Goal: Task Accomplishment & Management: Manage account settings

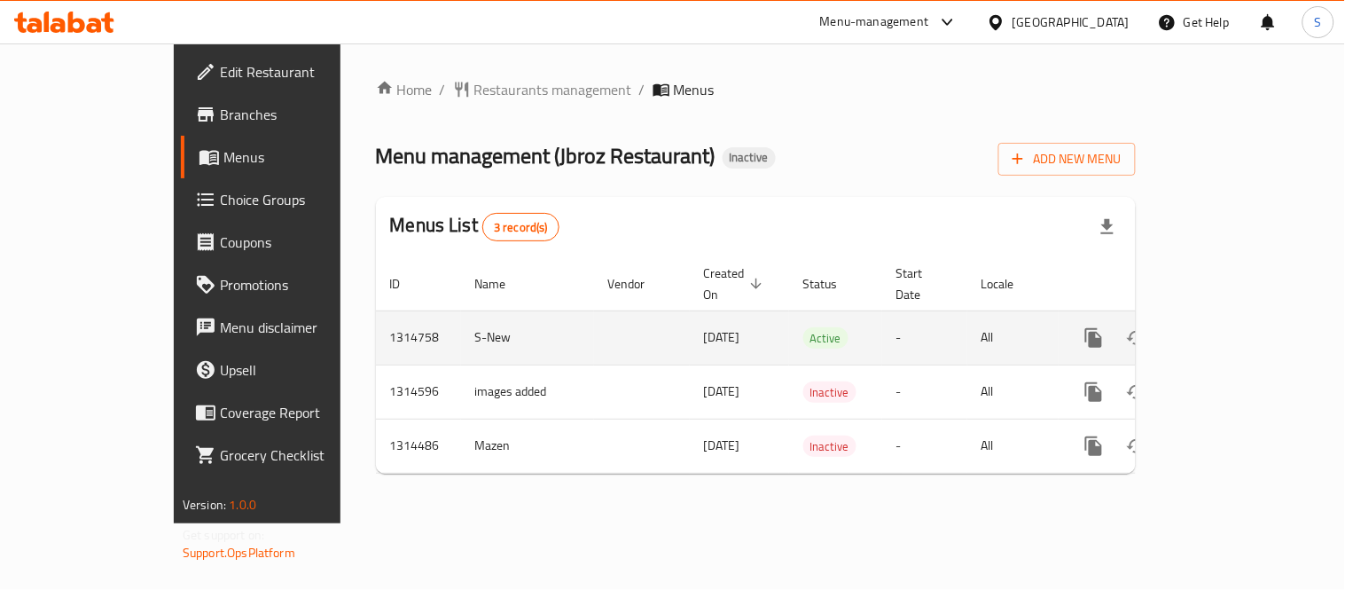
click at [1233, 327] on icon "enhanced table" at bounding box center [1221, 337] width 21 height 21
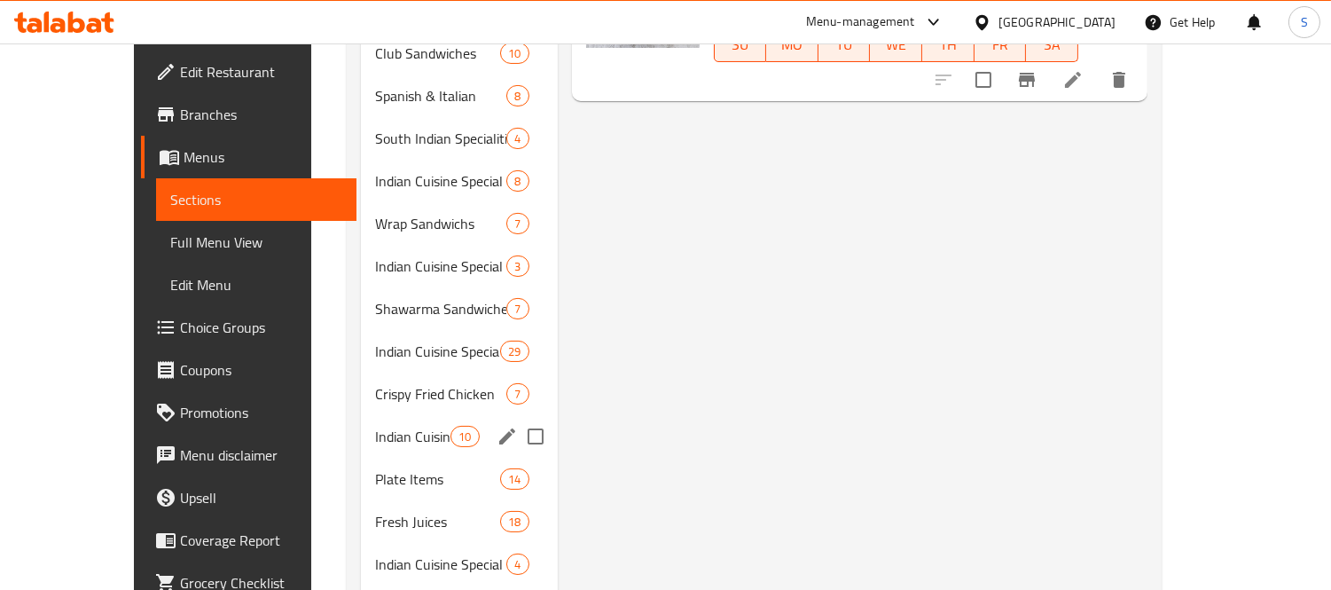
scroll to position [689, 0]
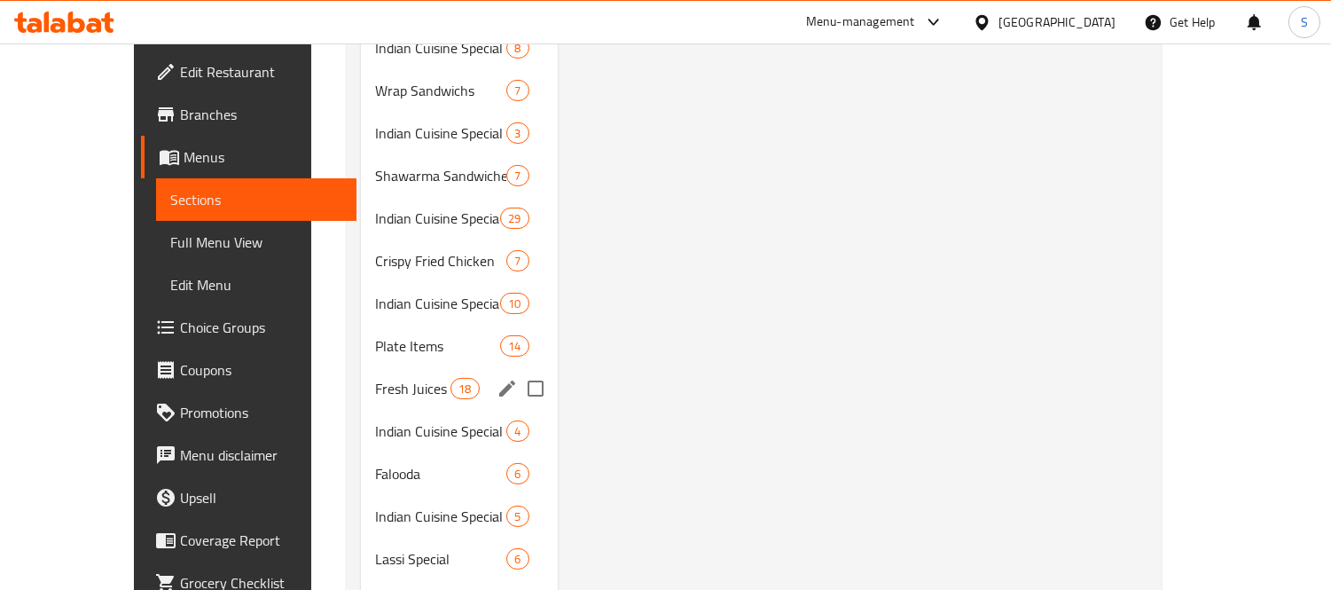
click at [375, 378] on span "Fresh Juices" at bounding box center [412, 388] width 75 height 21
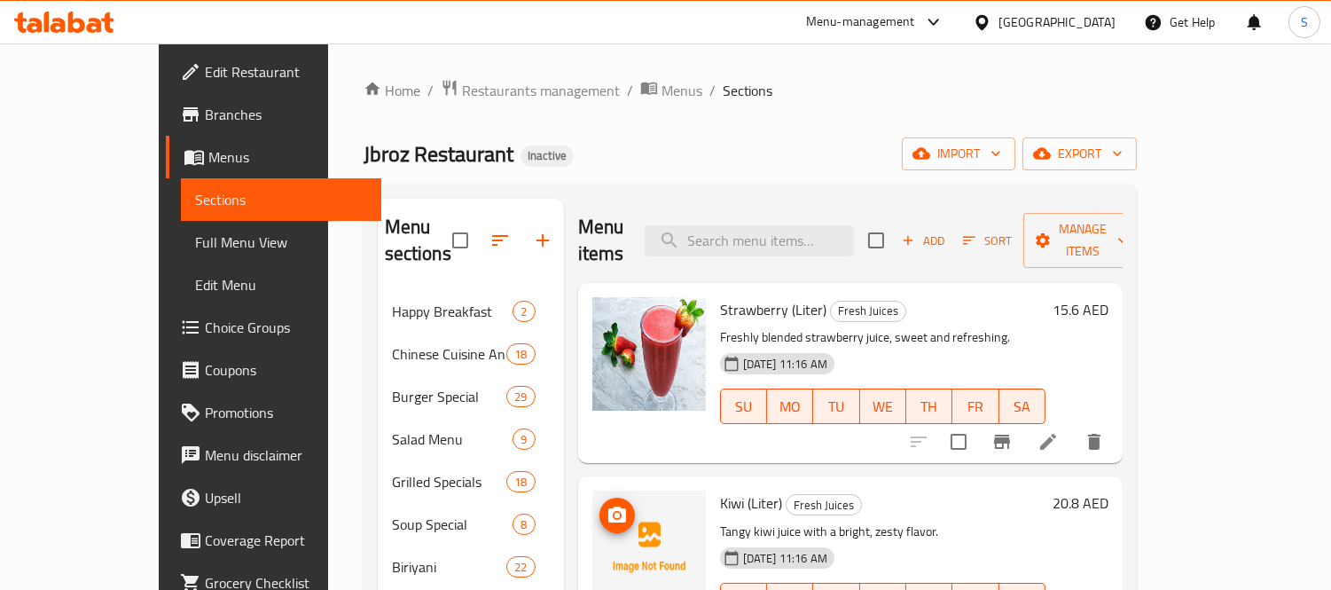
scroll to position [98, 0]
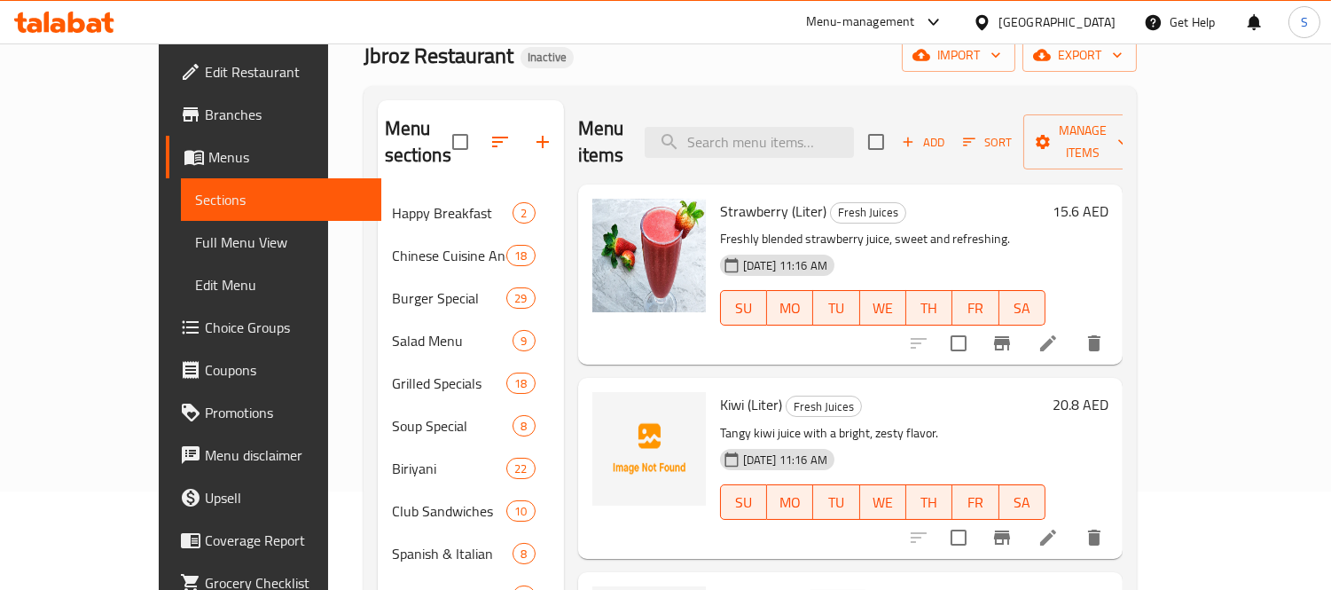
click at [916, 134] on icon "button" at bounding box center [908, 142] width 16 height 16
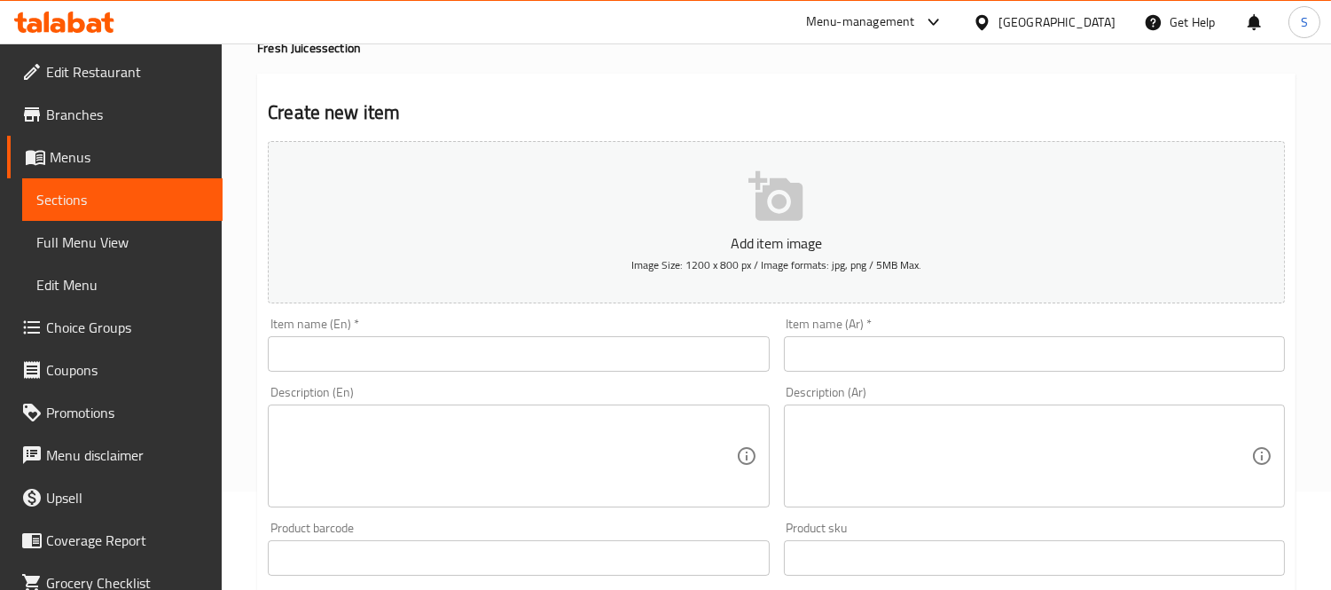
click at [479, 352] on input "text" at bounding box center [518, 353] width 501 height 35
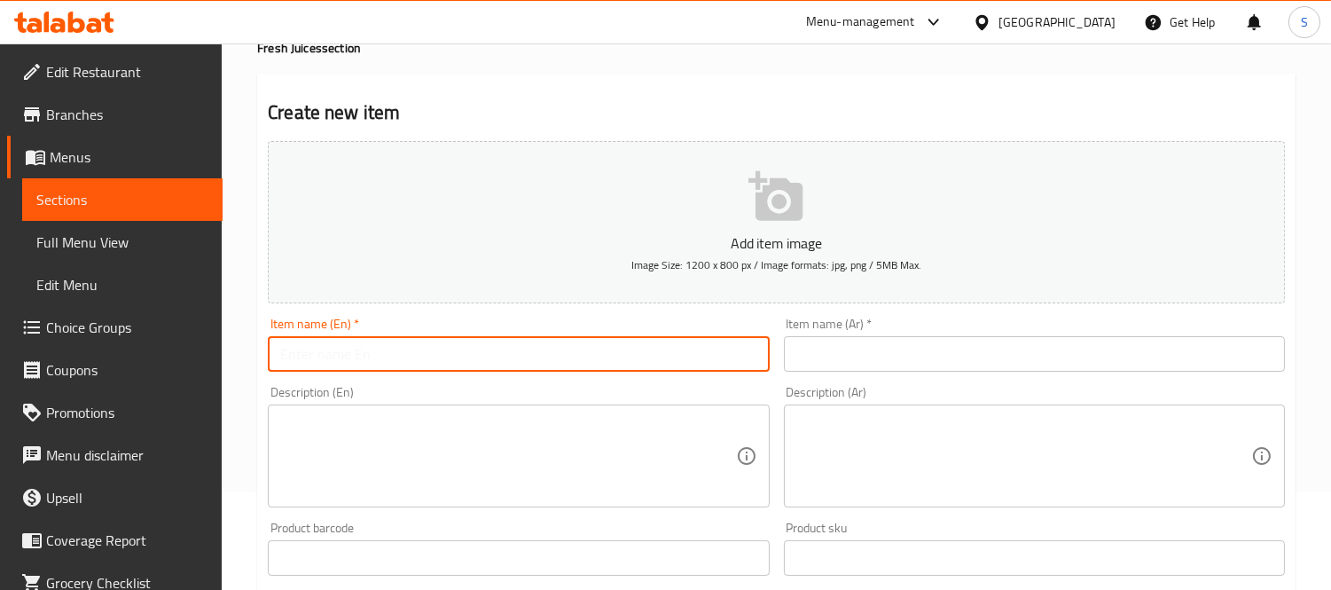
paste input "CHICKOO"
type input "CHICKOO"
click at [873, 359] on input "text" at bounding box center [1034, 353] width 501 height 35
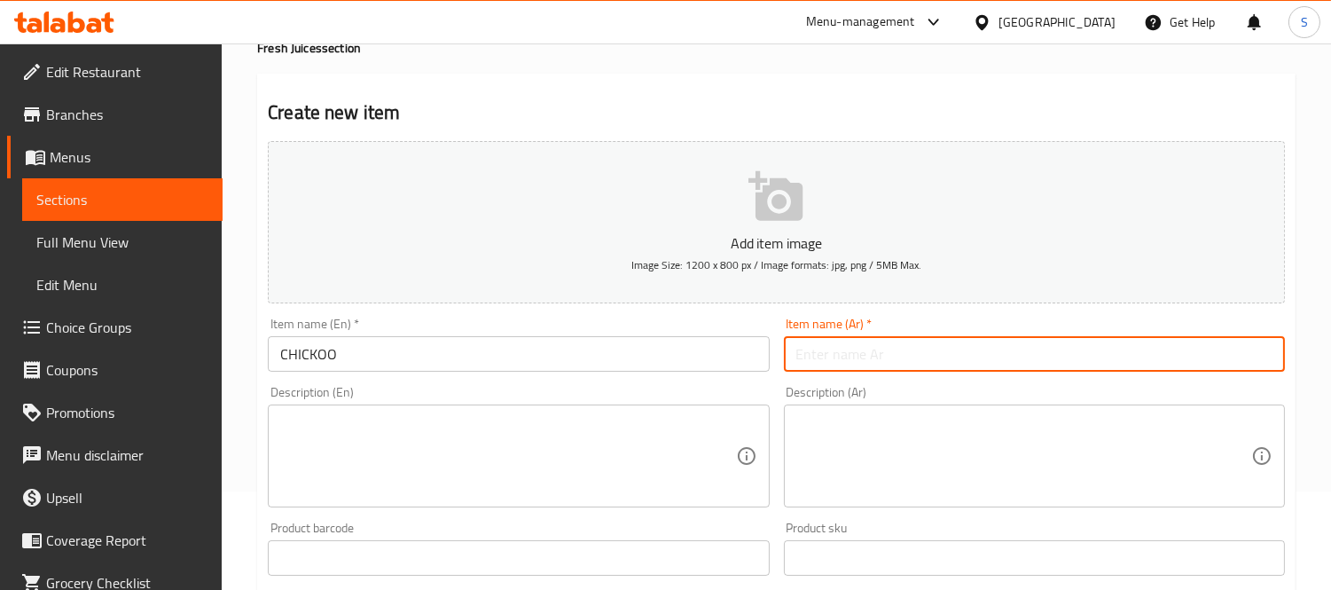
paste input "تشيكو"
type input "تشيكو"
click at [534, 450] on textarea at bounding box center [507, 456] width 455 height 84
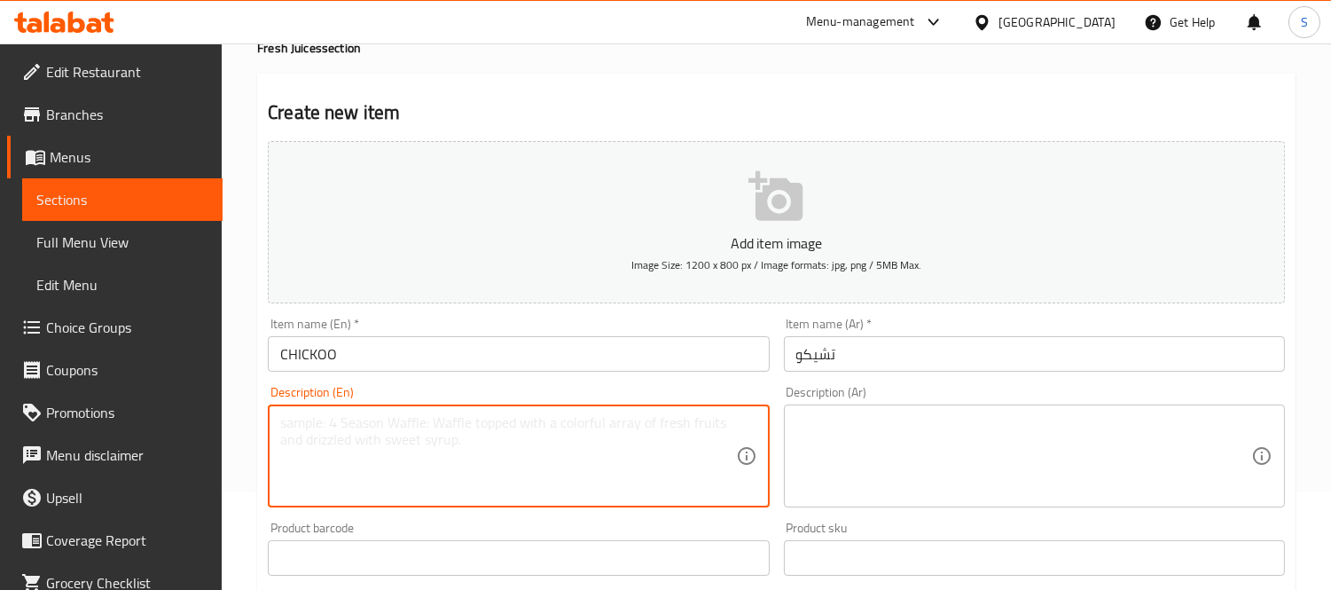
paste textarea "Sweet chickoo juice with a rich, caramel-like taste."
type textarea "Sweet chickoo juice with a rich, caramel-like taste."
click at [975, 418] on textarea at bounding box center [1023, 456] width 455 height 84
paste textarea "عصير السامبوك اللذيذ ذو الطعم الغني الذي يشبه الكراميل."
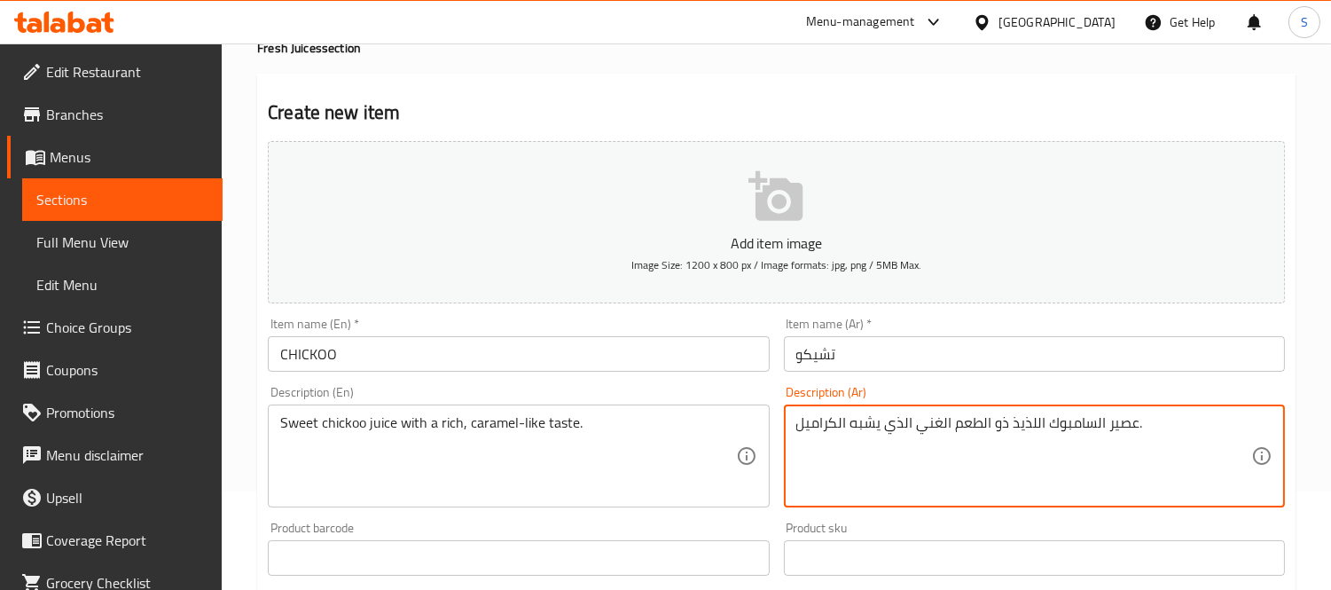
click at [819, 331] on div "Item name (Ar)   * تشيكو Item name (Ar) *" at bounding box center [1034, 344] width 501 height 54
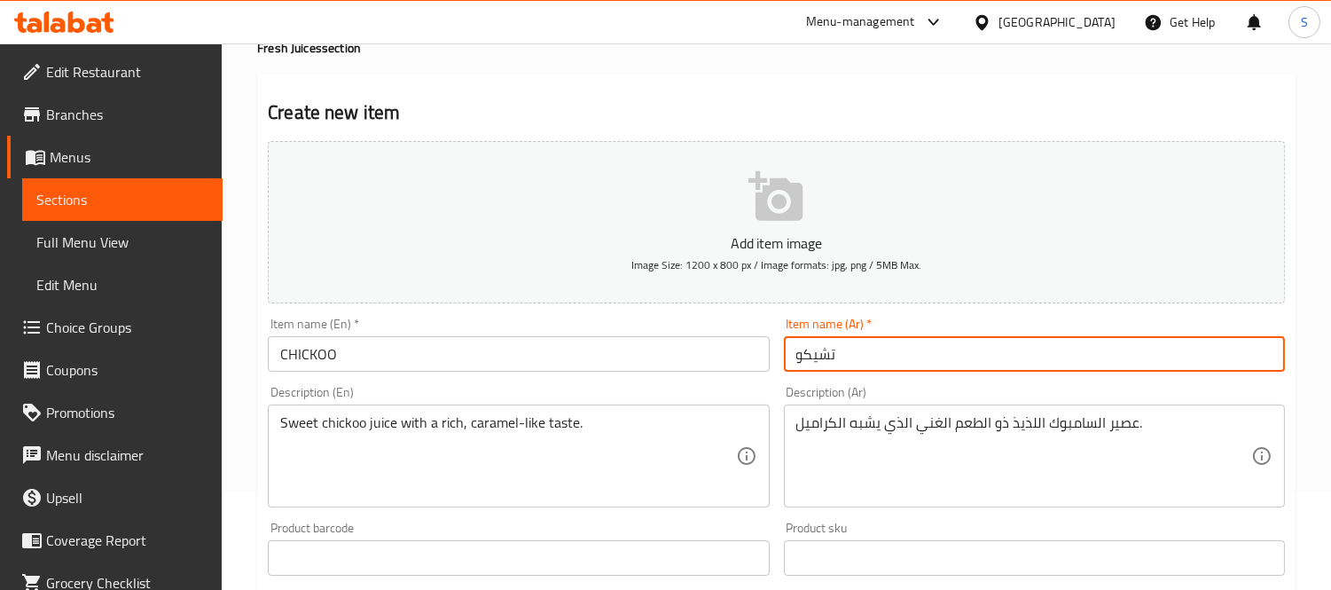
click at [818, 359] on input "تشيكو" at bounding box center [1034, 353] width 501 height 35
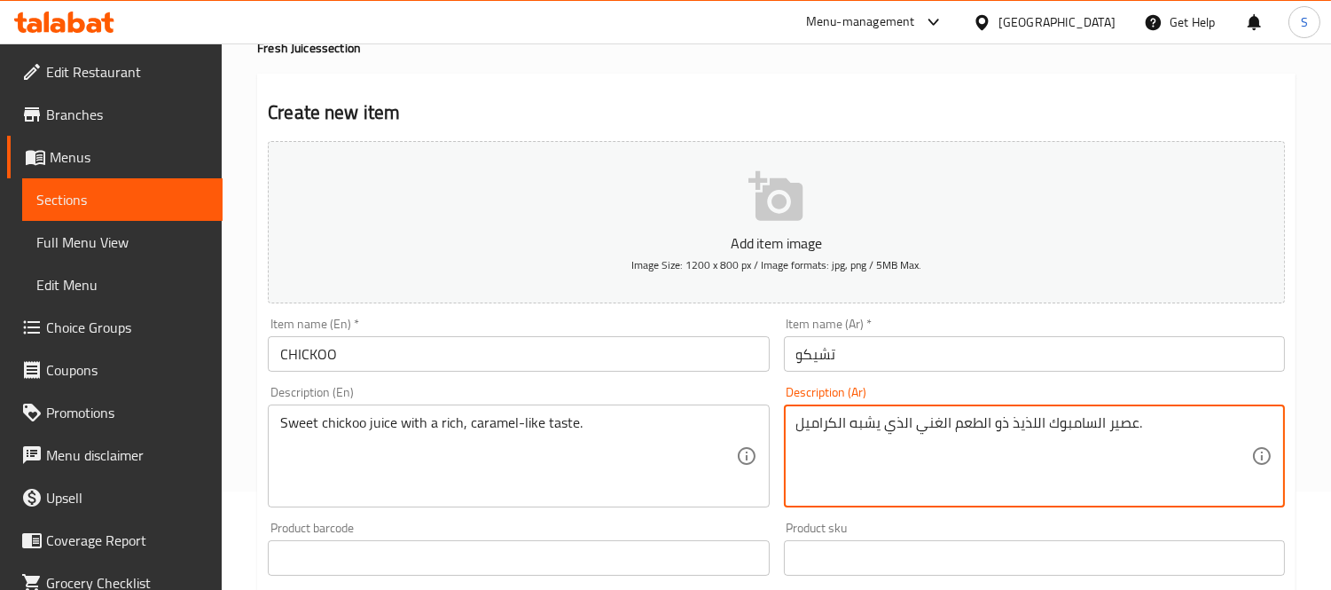
drag, startPoint x: 1088, startPoint y: 427, endPoint x: 1047, endPoint y: 426, distance: 40.8
paste textarea "شيكو"
type textarea "عصير التشيكو اللذيذ ذو الطعم الغني الذي يشبه الكراميل."
click at [1029, 348] on input "تشيكو" at bounding box center [1034, 353] width 501 height 35
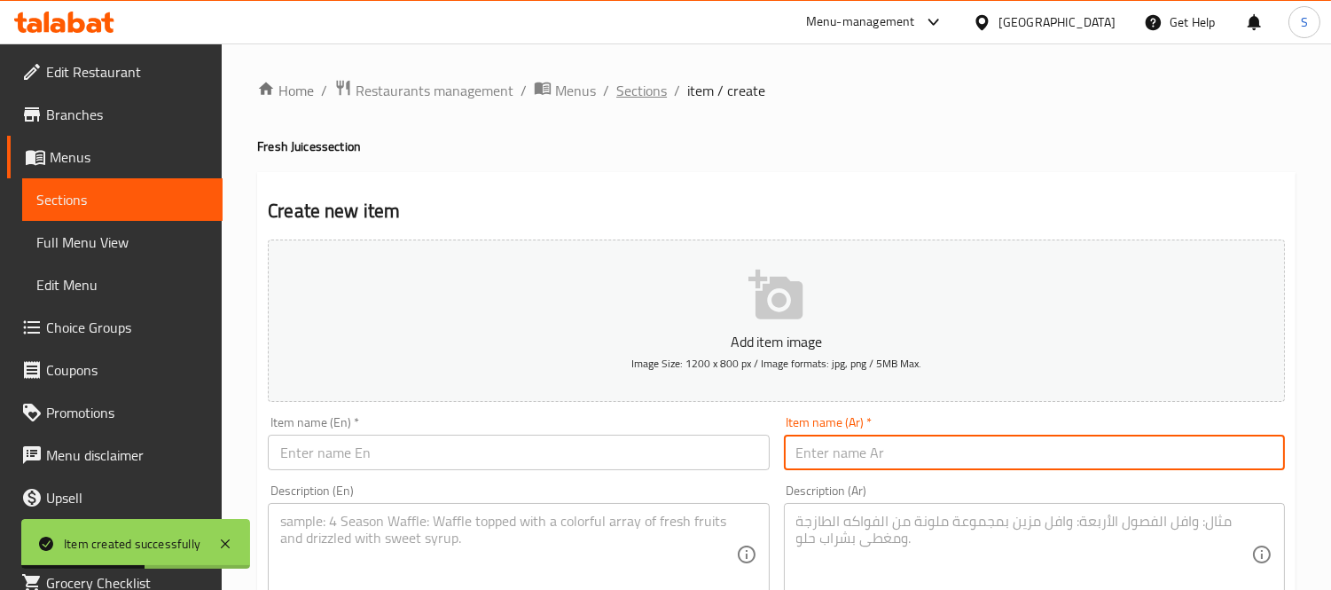
click at [630, 91] on span "Sections" at bounding box center [641, 90] width 51 height 21
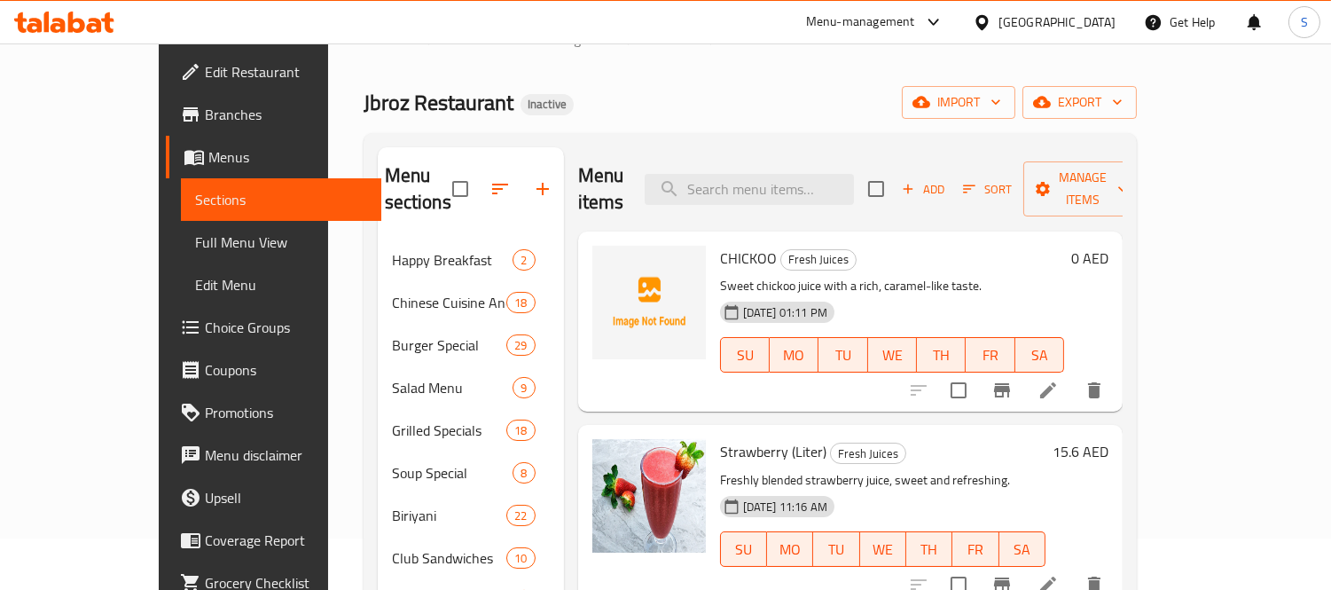
scroll to position [48, 0]
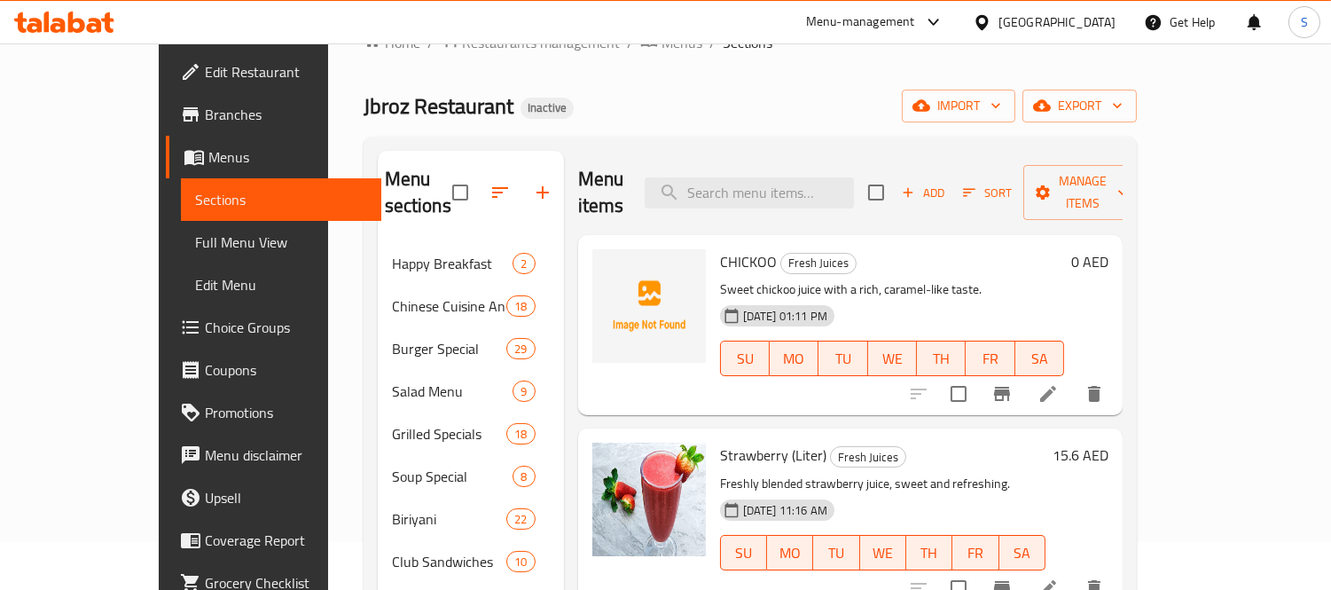
click at [1059, 383] on icon at bounding box center [1047, 393] width 21 height 21
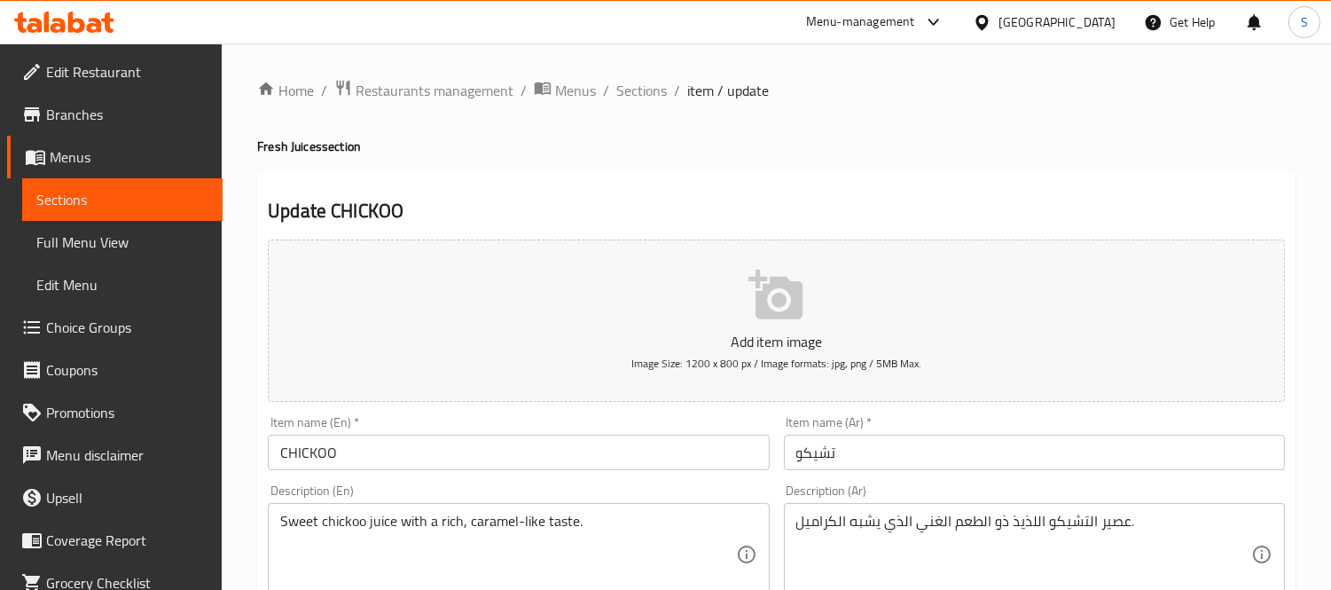
scroll to position [197, 0]
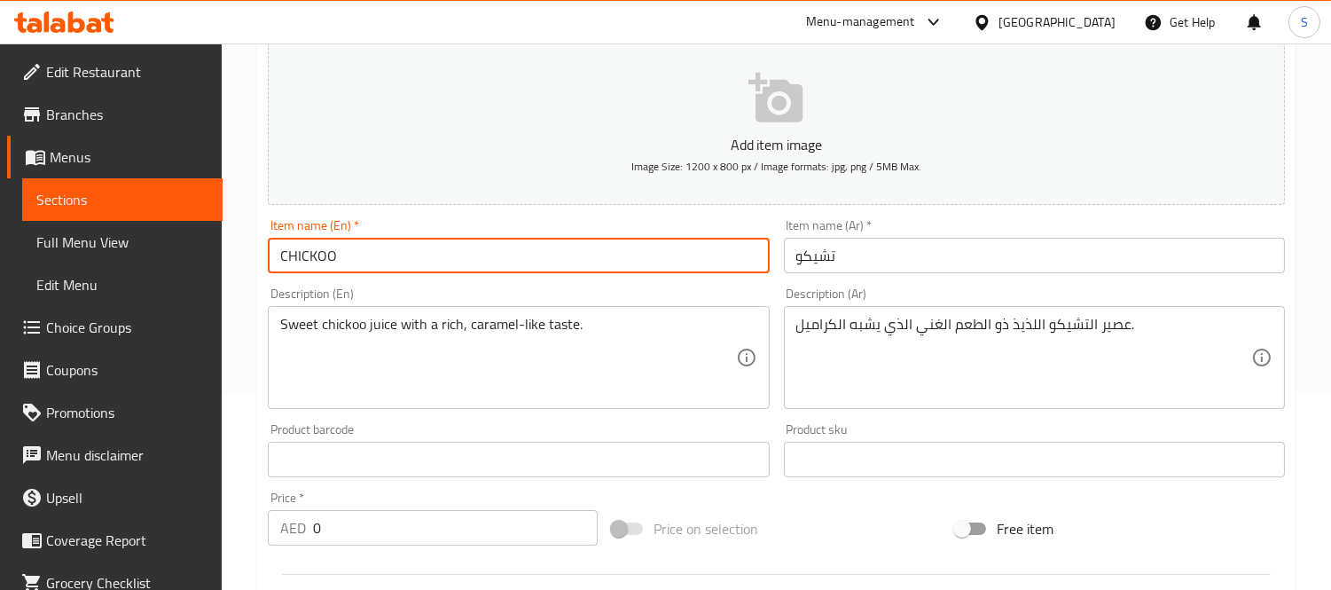
drag, startPoint x: 305, startPoint y: 260, endPoint x: 428, endPoint y: 259, distance: 123.3
click at [428, 259] on input "CHICKOO" at bounding box center [518, 255] width 501 height 35
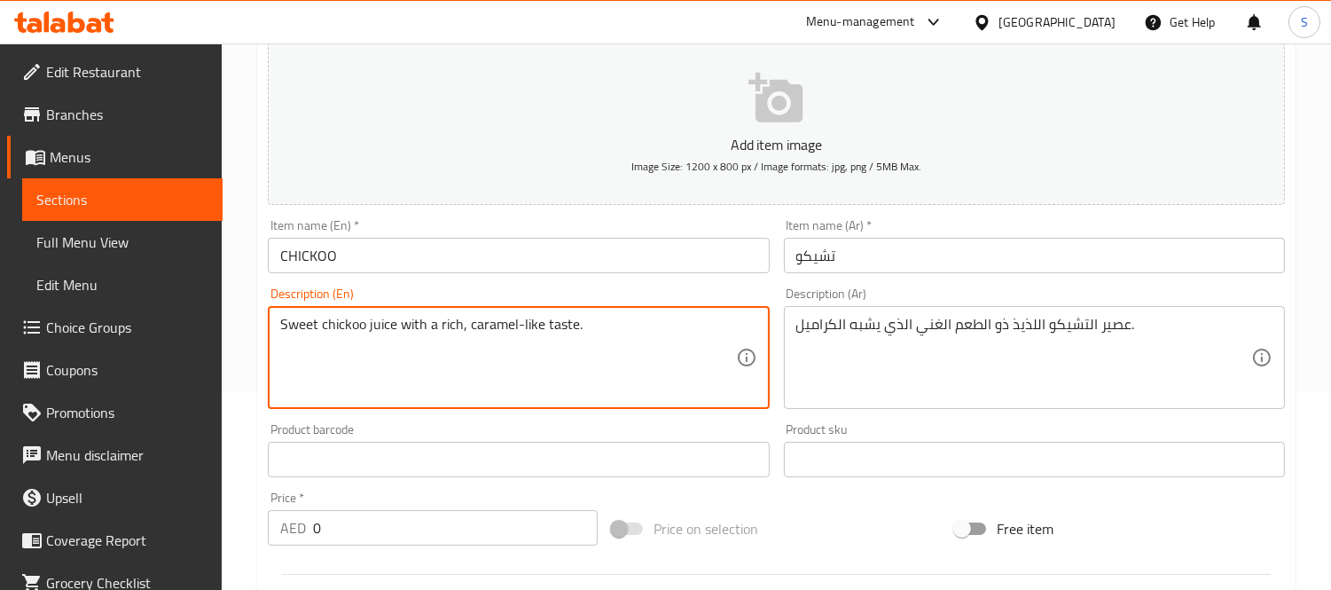
click at [348, 321] on textarea "Sweet chickoo juice with a rich, caramel-like taste." at bounding box center [507, 358] width 455 height 84
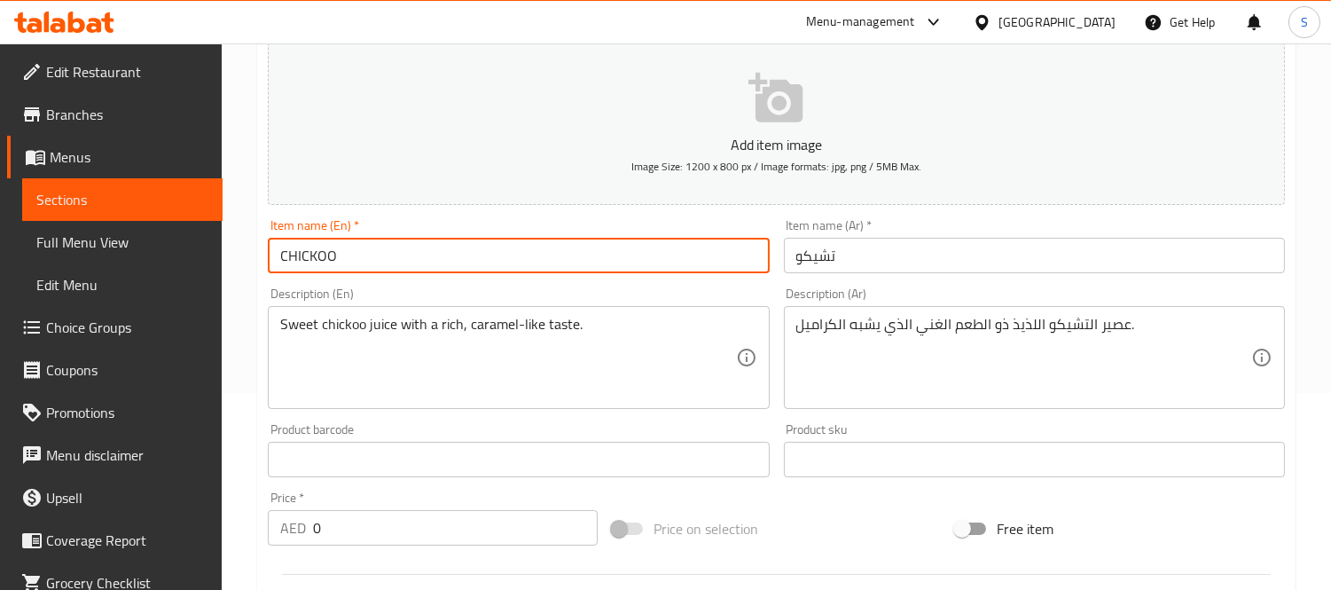
drag, startPoint x: 286, startPoint y: 254, endPoint x: 395, endPoint y: 266, distance: 108.9
click at [395, 266] on input "CHICKOO" at bounding box center [518, 255] width 501 height 35
paste input "chickoo"
click at [293, 255] on input "Cchickoo" at bounding box center [518, 255] width 501 height 35
type input "Chickoo"
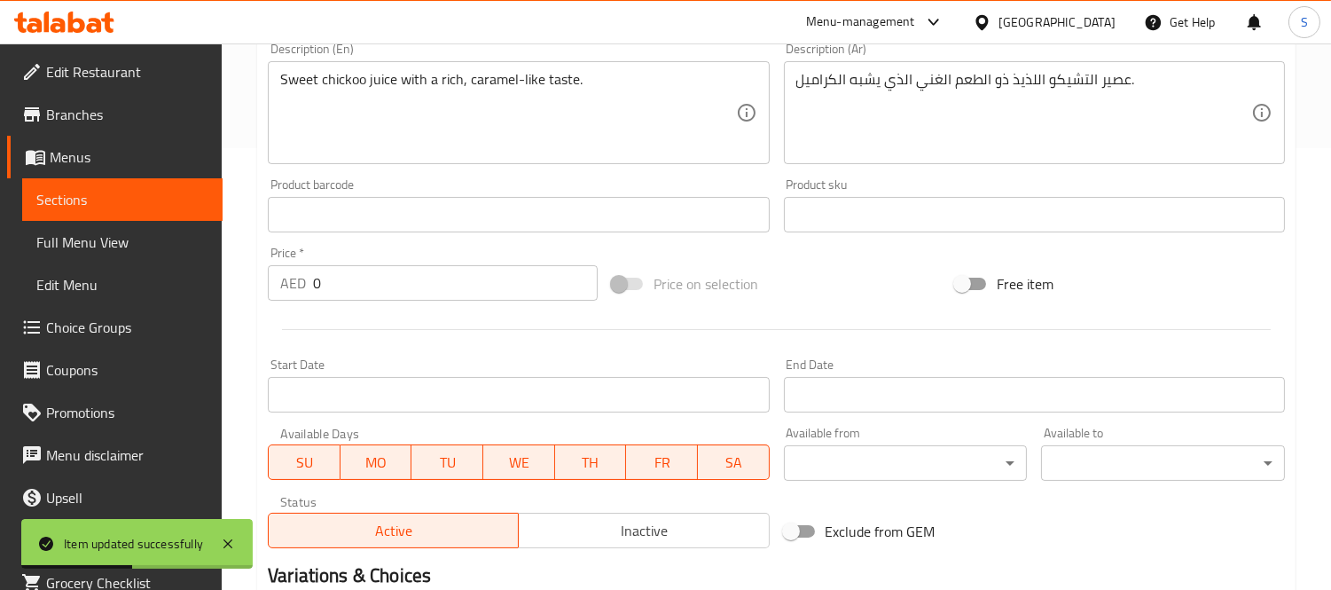
scroll to position [364, 0]
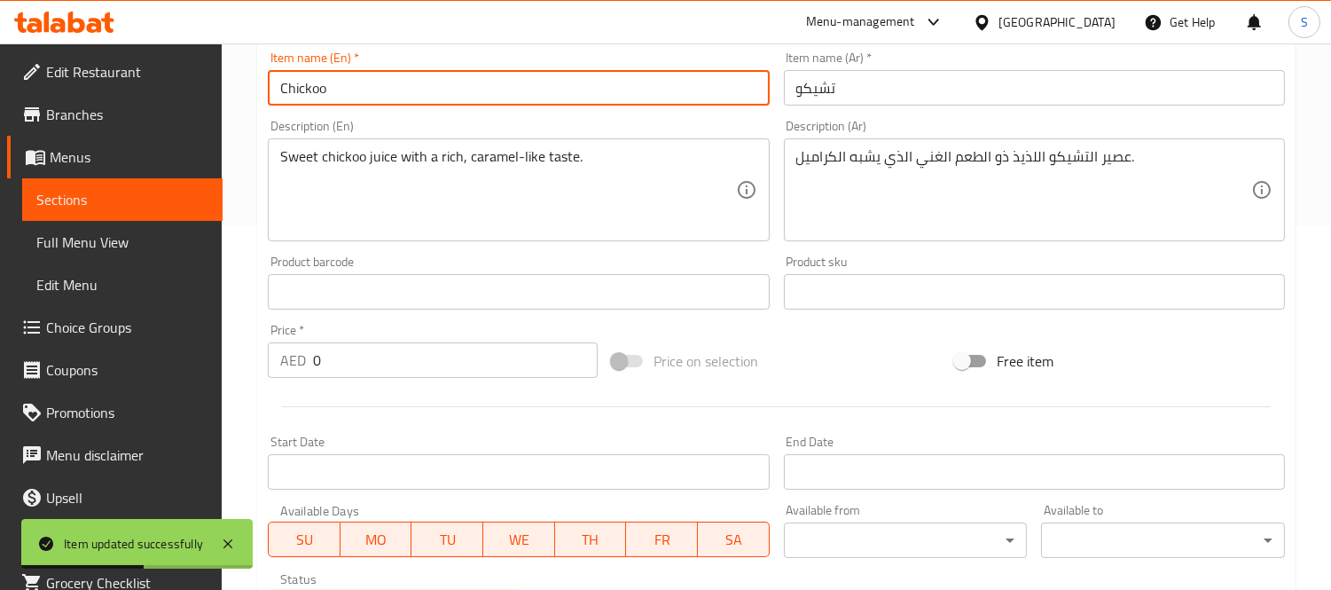
click at [367, 366] on input "0" at bounding box center [455, 359] width 285 height 35
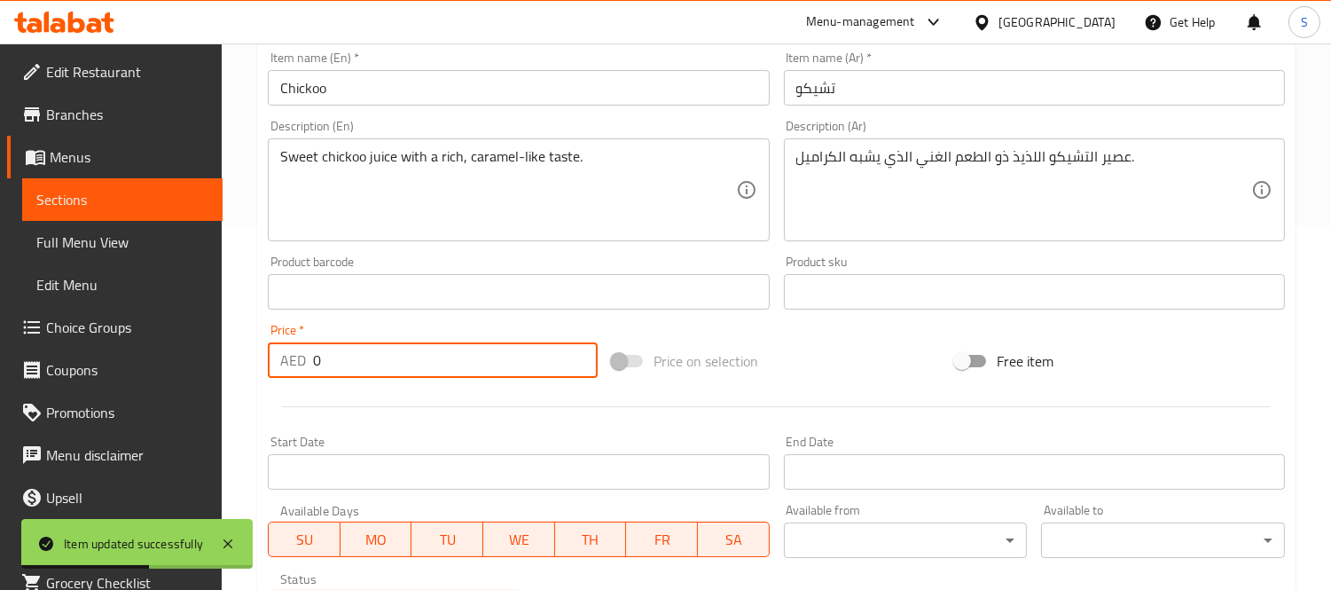
click at [367, 366] on input "0" at bounding box center [455, 359] width 285 height 35
paste input "15.6"
type input "15.60"
click at [459, 81] on input "Chickoo" at bounding box center [518, 87] width 501 height 35
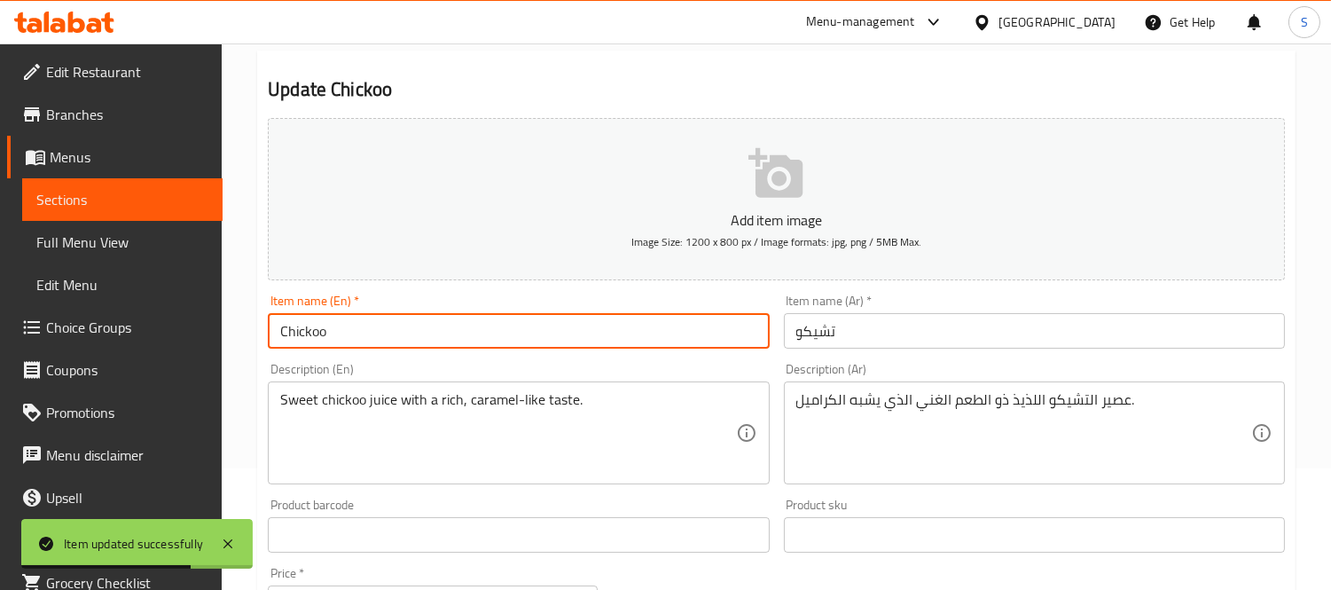
scroll to position [0, 0]
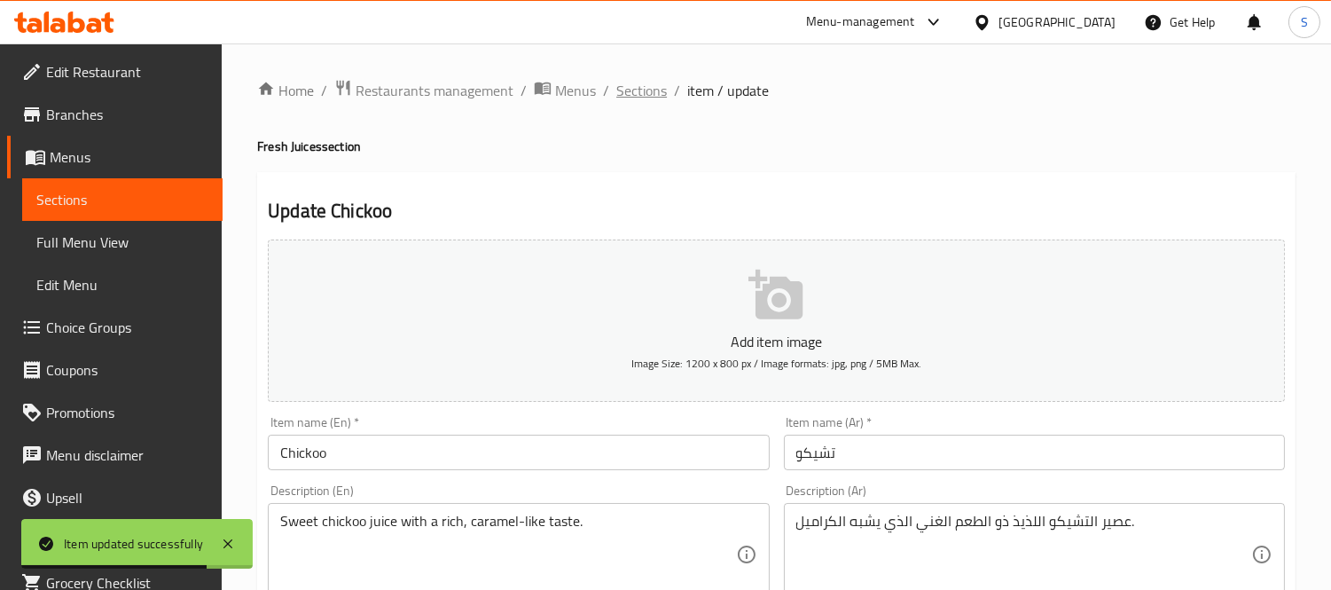
click at [643, 84] on span "Sections" at bounding box center [641, 90] width 51 height 21
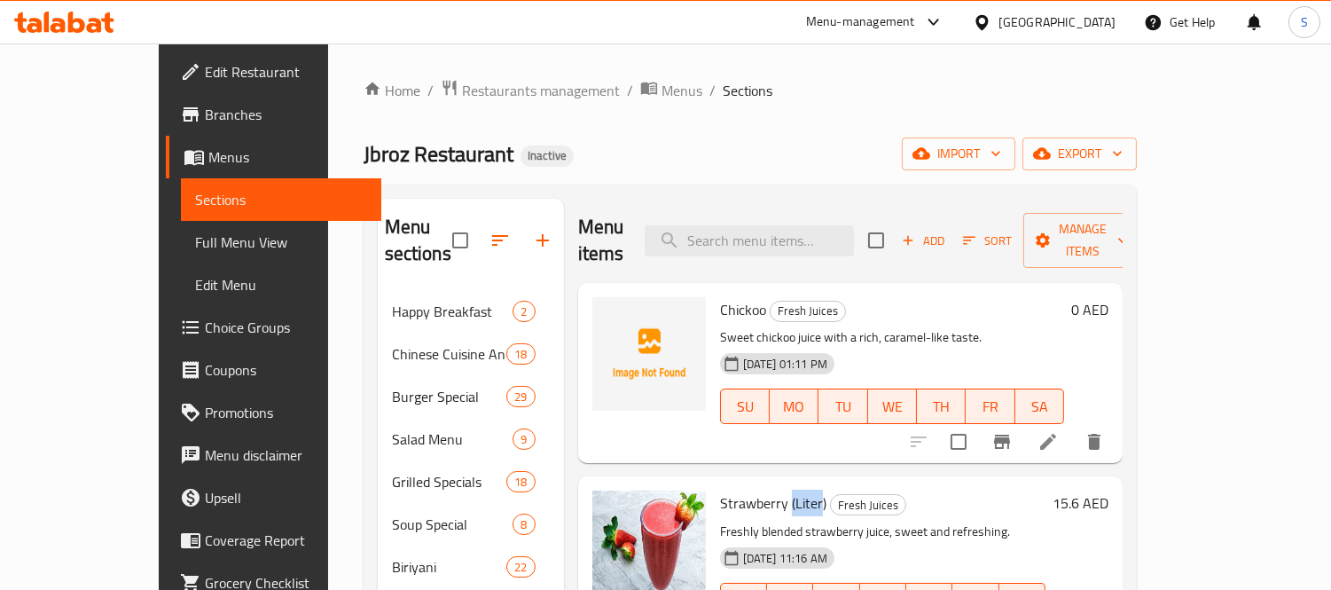
drag, startPoint x: 748, startPoint y: 476, endPoint x: 781, endPoint y: 480, distance: 33.0
click at [781, 489] on span "Strawberry (Liter)" at bounding box center [773, 502] width 106 height 27
drag, startPoint x: 782, startPoint y: 476, endPoint x: 750, endPoint y: 481, distance: 32.4
click at [750, 489] on span "Strawberry (Liter)" at bounding box center [773, 502] width 106 height 27
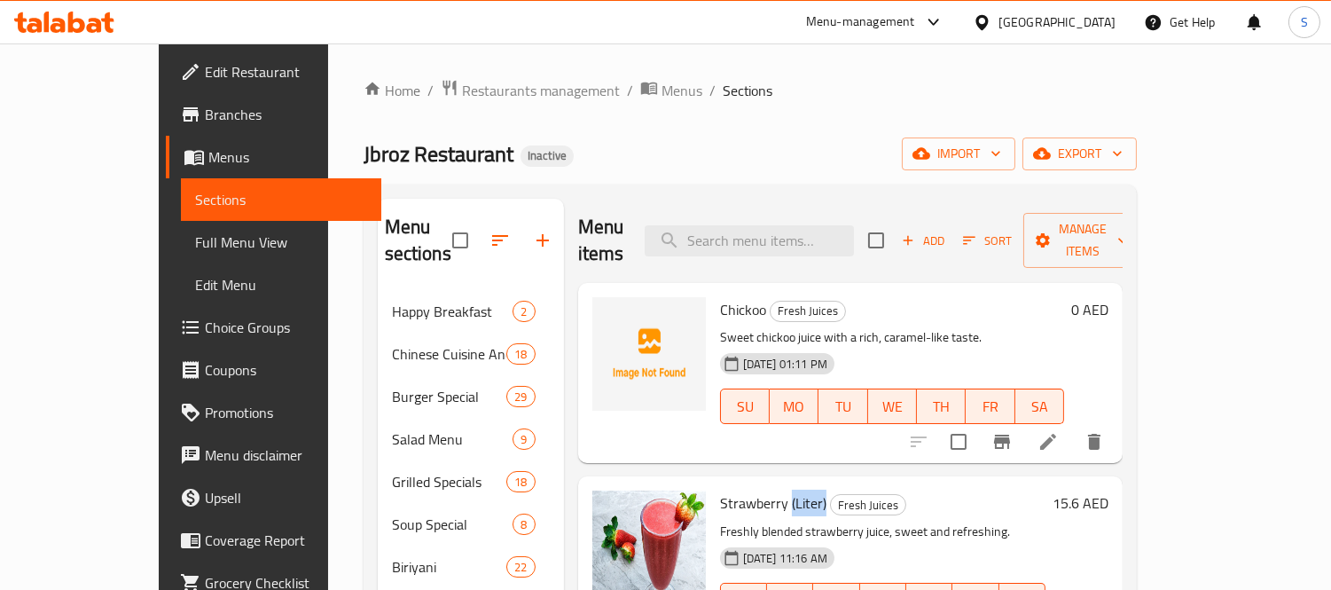
copy span "(Liter)"
click at [947, 235] on span "Add" at bounding box center [923, 241] width 48 height 20
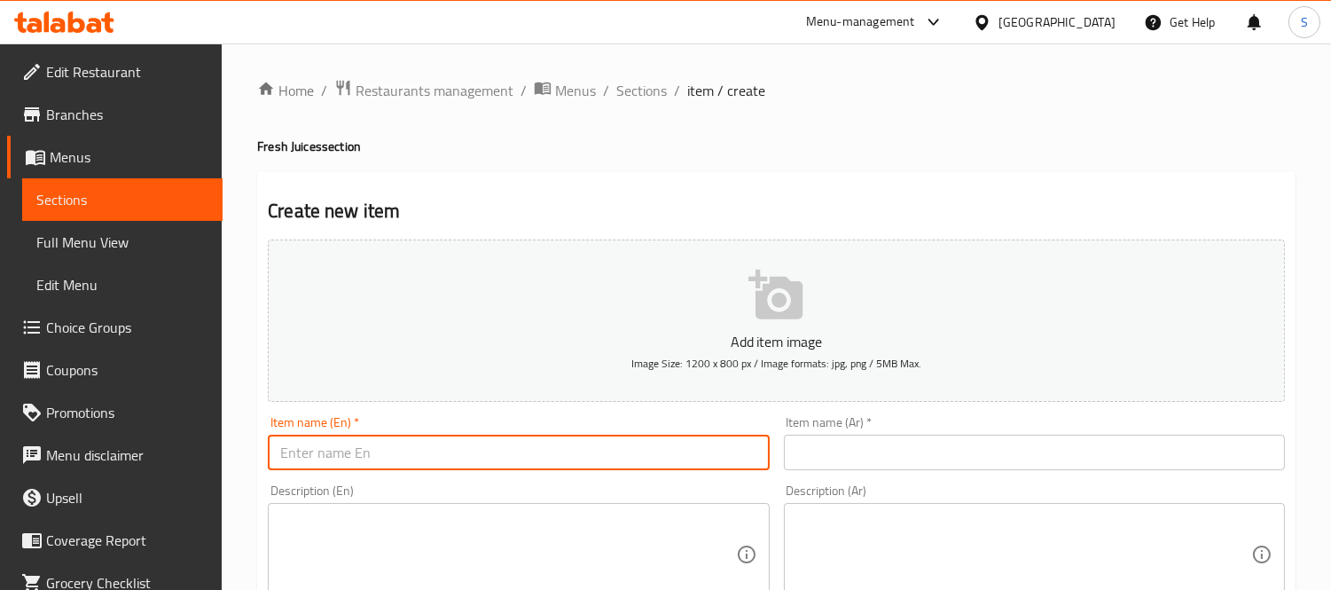
click at [527, 456] on input "text" at bounding box center [518, 451] width 501 height 35
paste input "BOTTLE JUICE 1.5 L"
type input "BOTTLE JUICE 1.5 L"
click at [864, 458] on input "text" at bounding box center [1034, 451] width 501 height 35
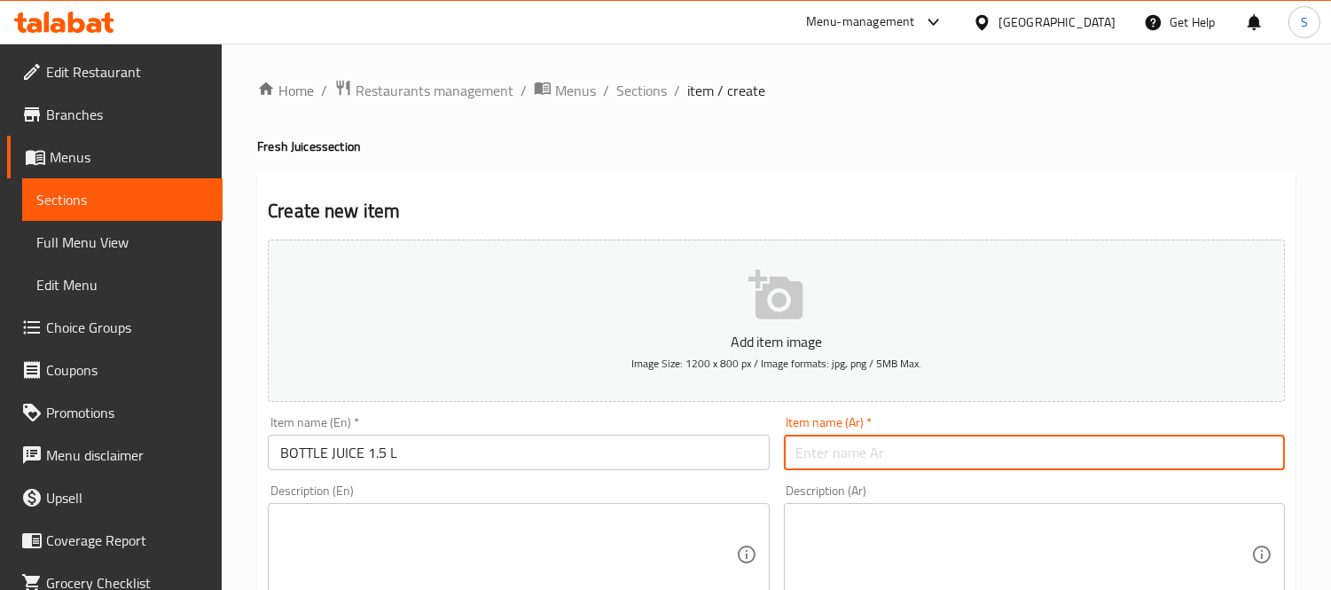
paste input "زجاجة عصير 1.5 لتر"
type input "زجاجة عصير 1.5 لتر"
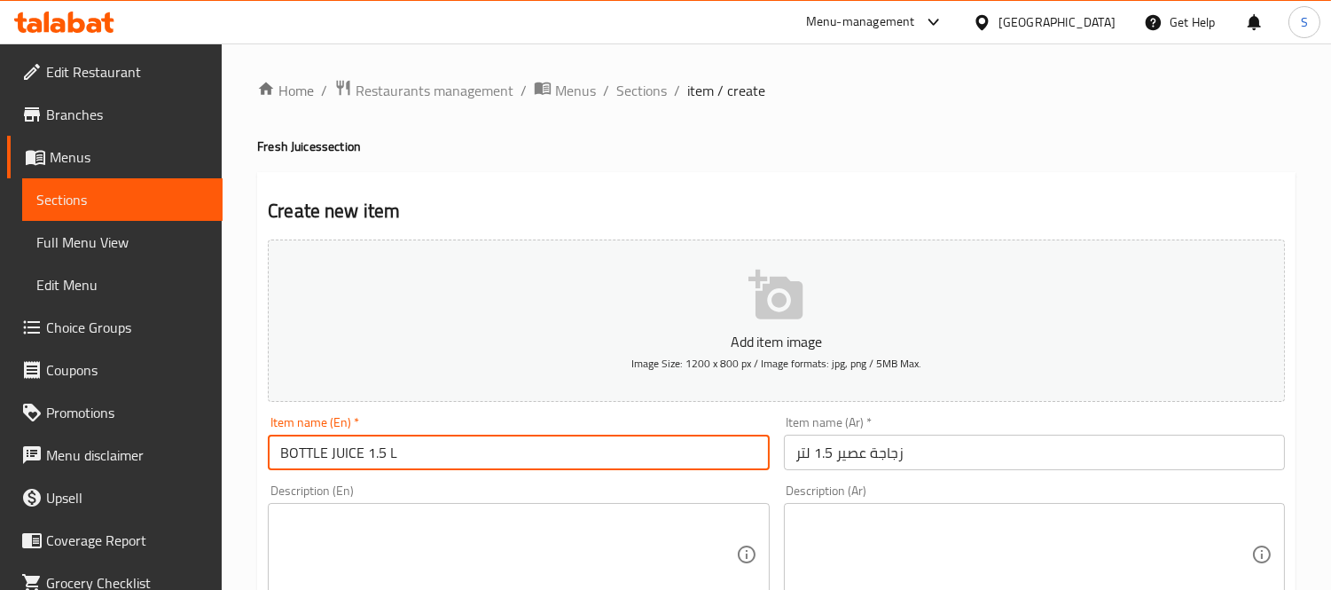
drag, startPoint x: 360, startPoint y: 453, endPoint x: 223, endPoint y: 463, distance: 137.8
type input "Bottle Juice 1.5 L"
click at [890, 452] on input "زجاجة عصير 1.5 لتر" at bounding box center [1034, 451] width 501 height 35
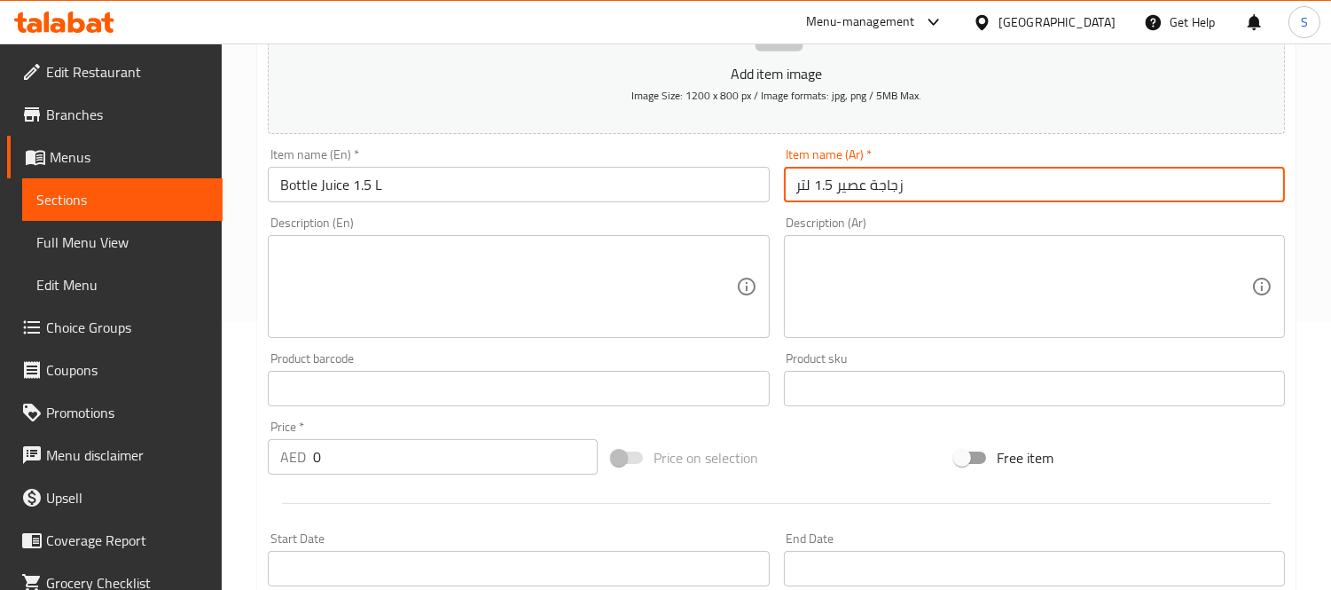
scroll to position [295, 0]
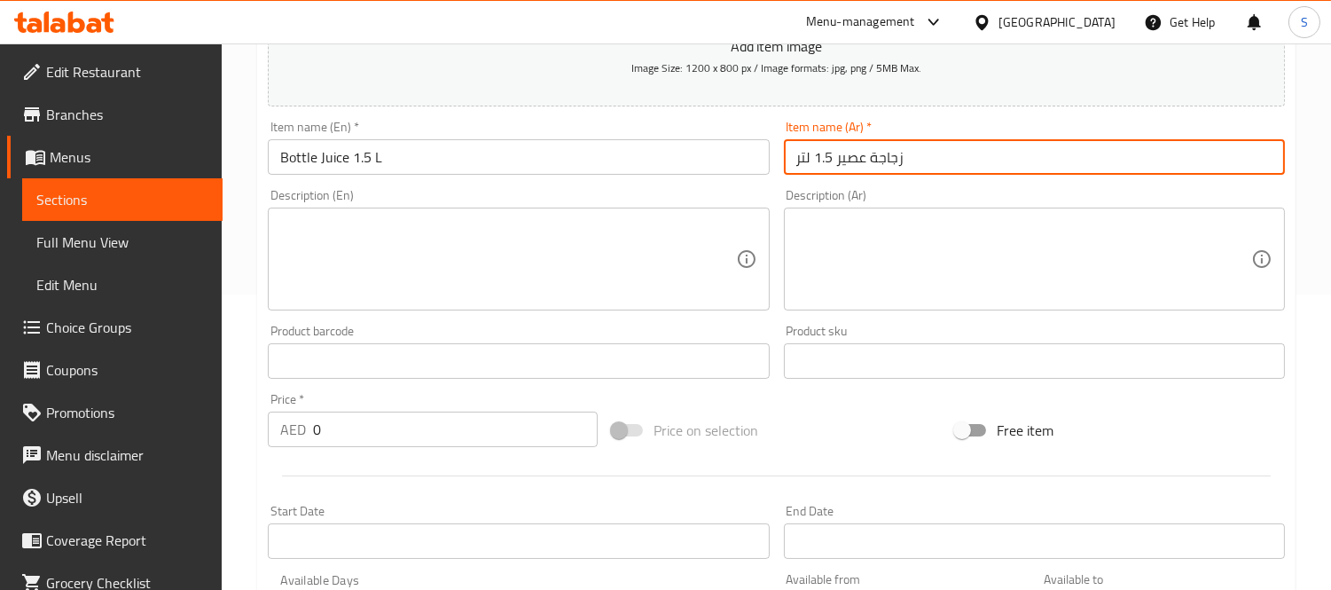
click at [379, 427] on input "0" at bounding box center [455, 428] width 285 height 35
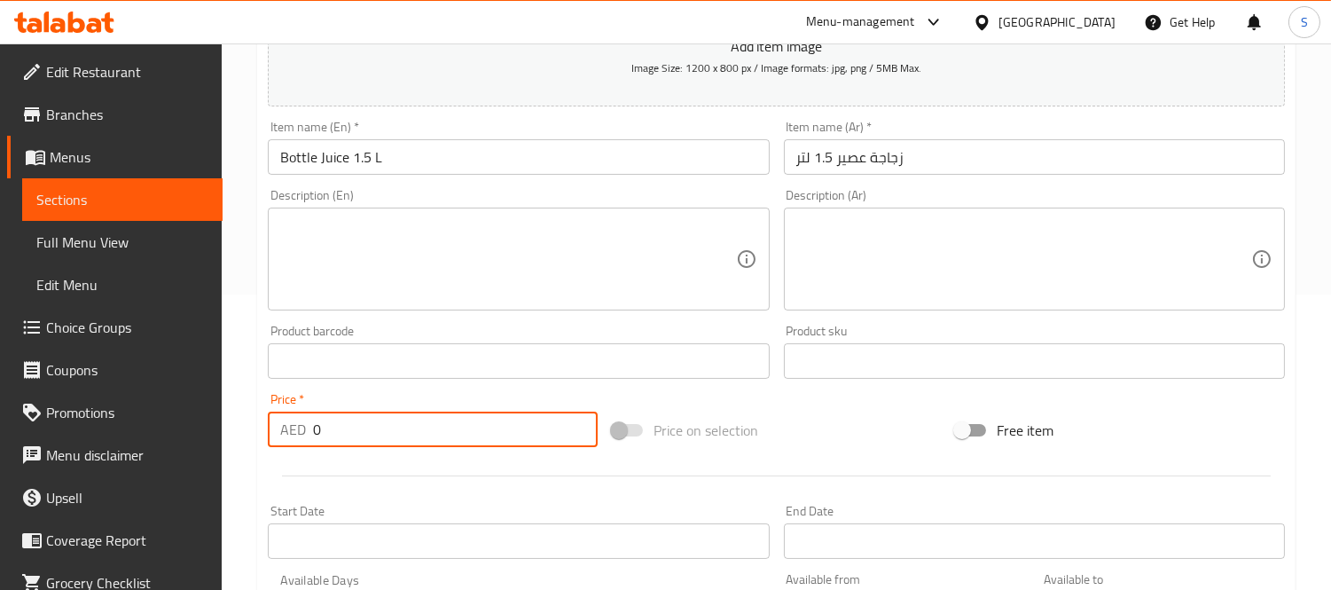
click at [379, 427] on input "0" at bounding box center [455, 428] width 285 height 35
paste input "44.20"
click at [426, 420] on input "044.20" at bounding box center [455, 428] width 285 height 35
click at [422, 430] on input "044.20" at bounding box center [455, 428] width 285 height 35
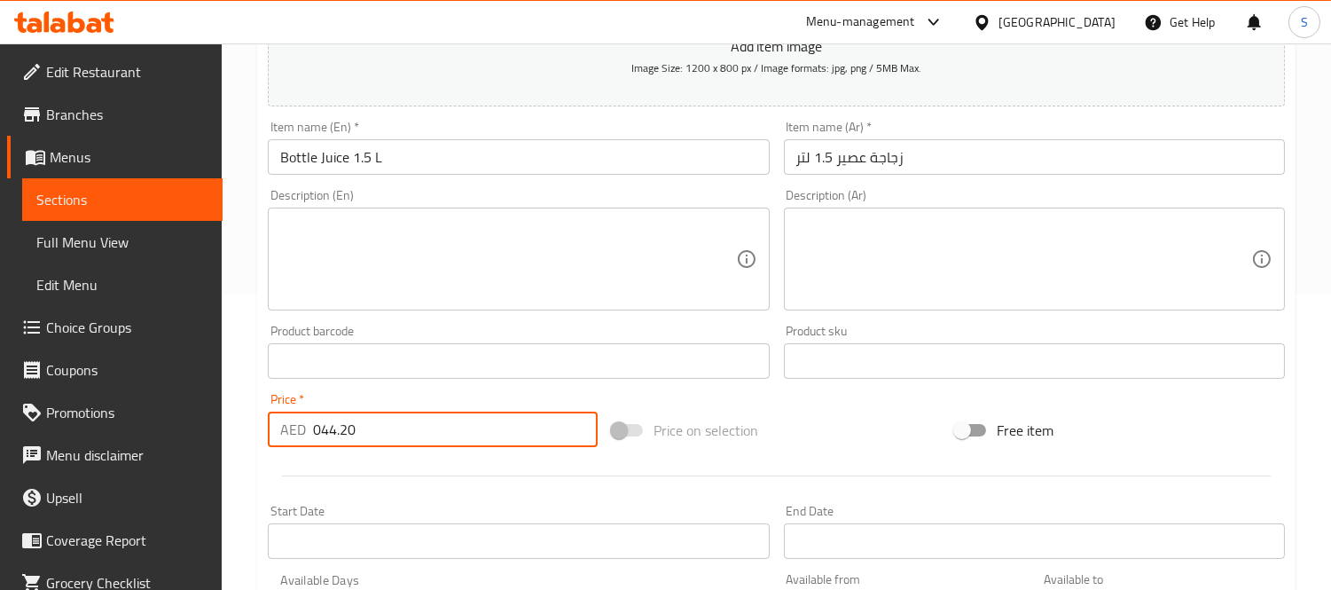
click at [422, 430] on input "044.20" at bounding box center [455, 428] width 285 height 35
paste input "number"
type input "44.20"
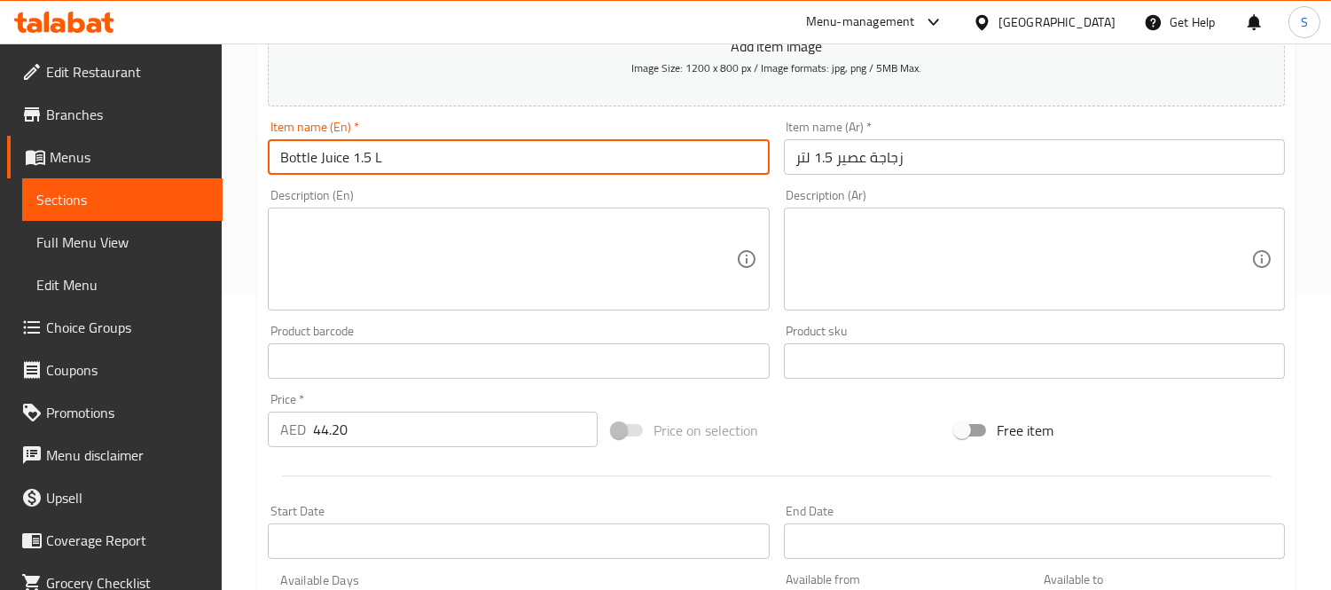
click at [482, 161] on input "Bottle Juice 1.5 L" at bounding box center [518, 156] width 501 height 35
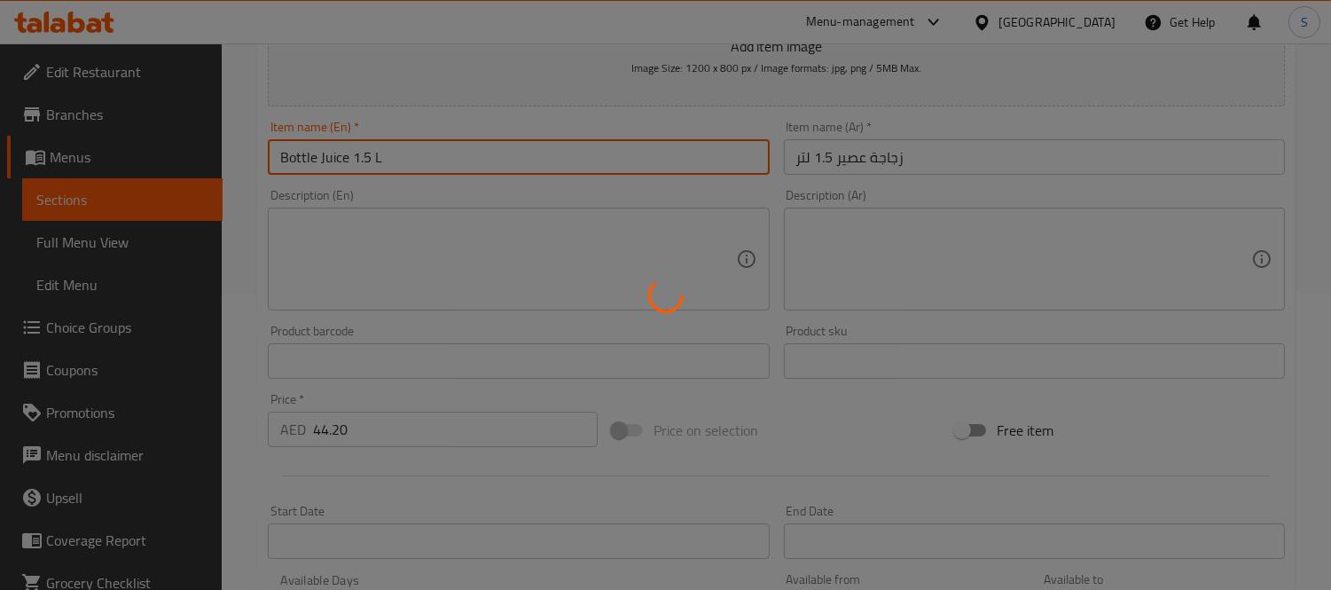
type input "0"
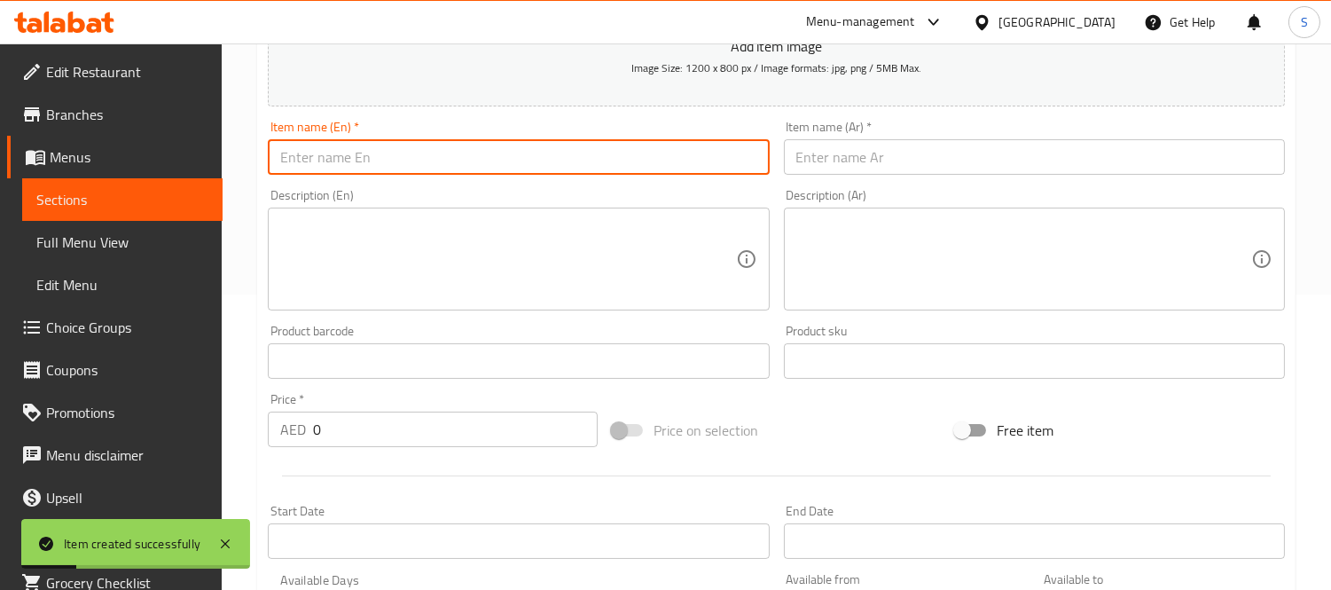
click at [121, 193] on span "Sections" at bounding box center [122, 199] width 172 height 21
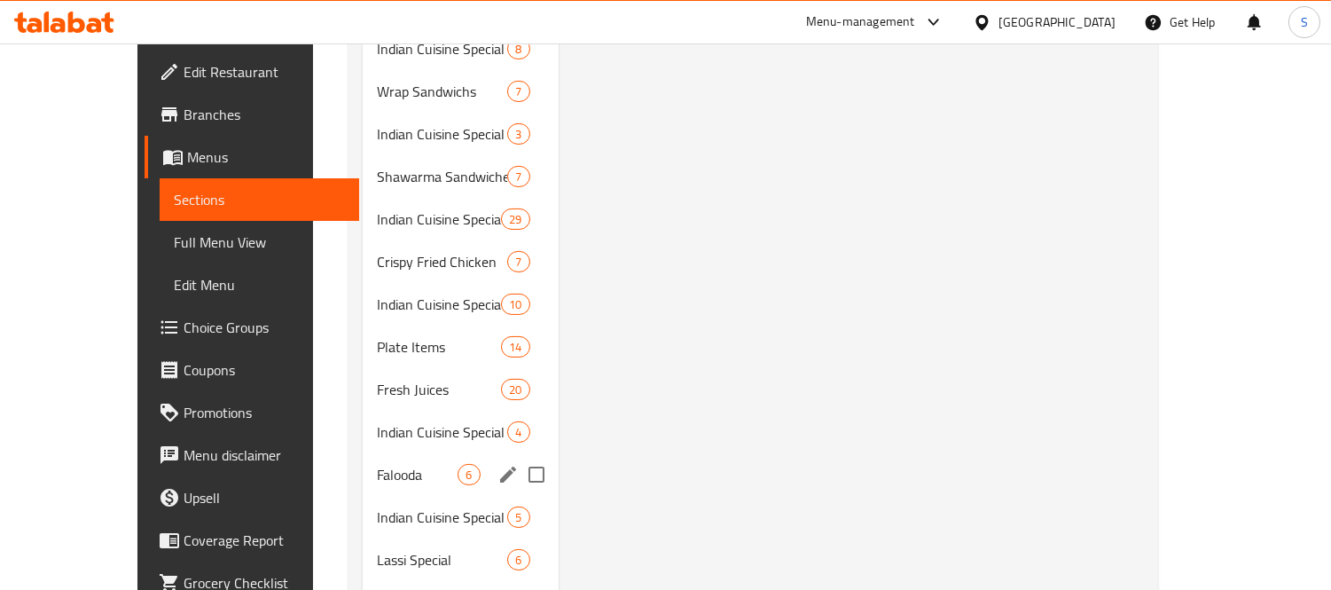
scroll to position [689, 0]
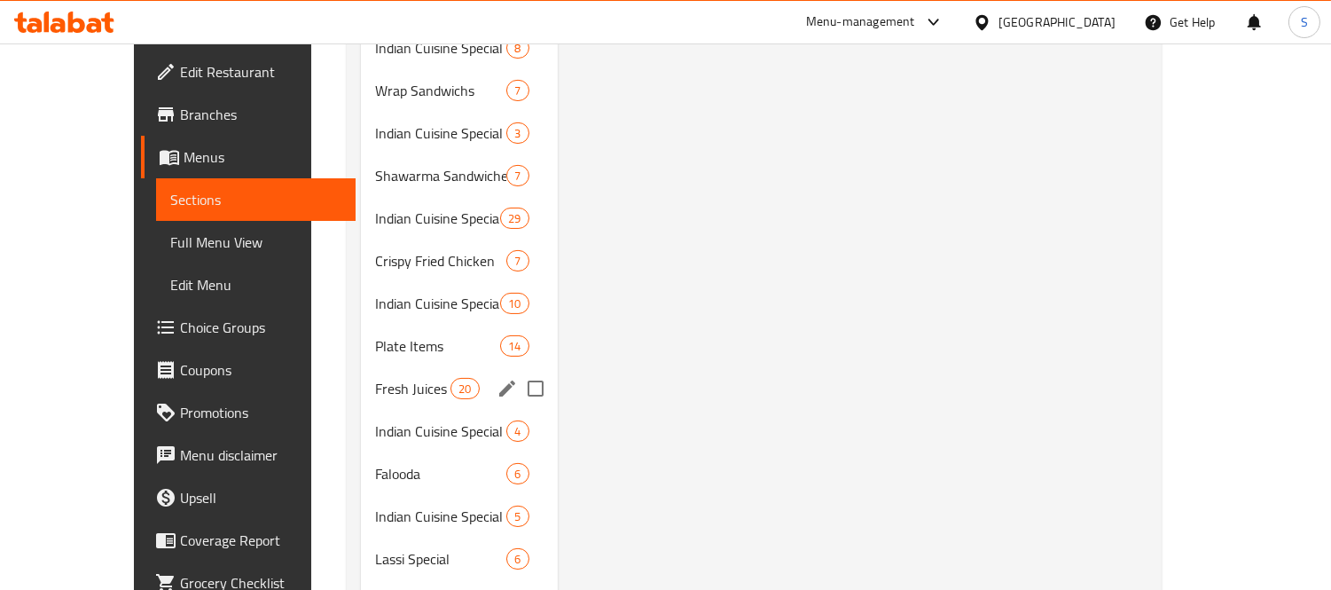
click at [402, 378] on span "Fresh Juices" at bounding box center [412, 388] width 75 height 21
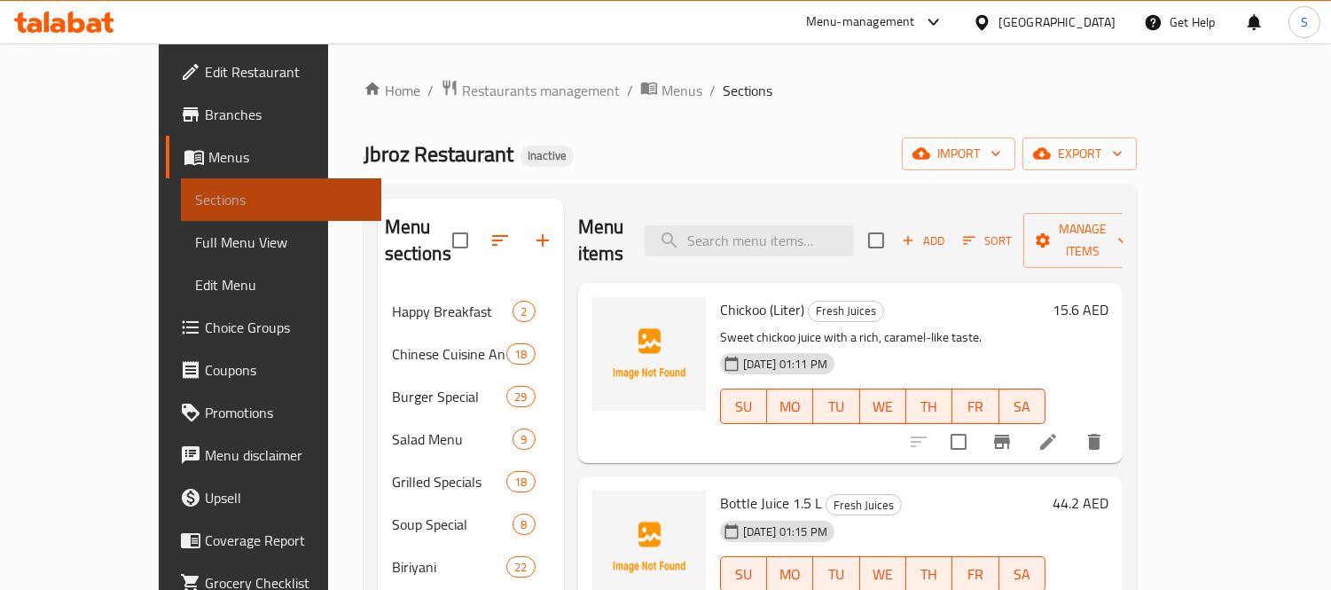
click at [195, 197] on span "Sections" at bounding box center [281, 199] width 172 height 21
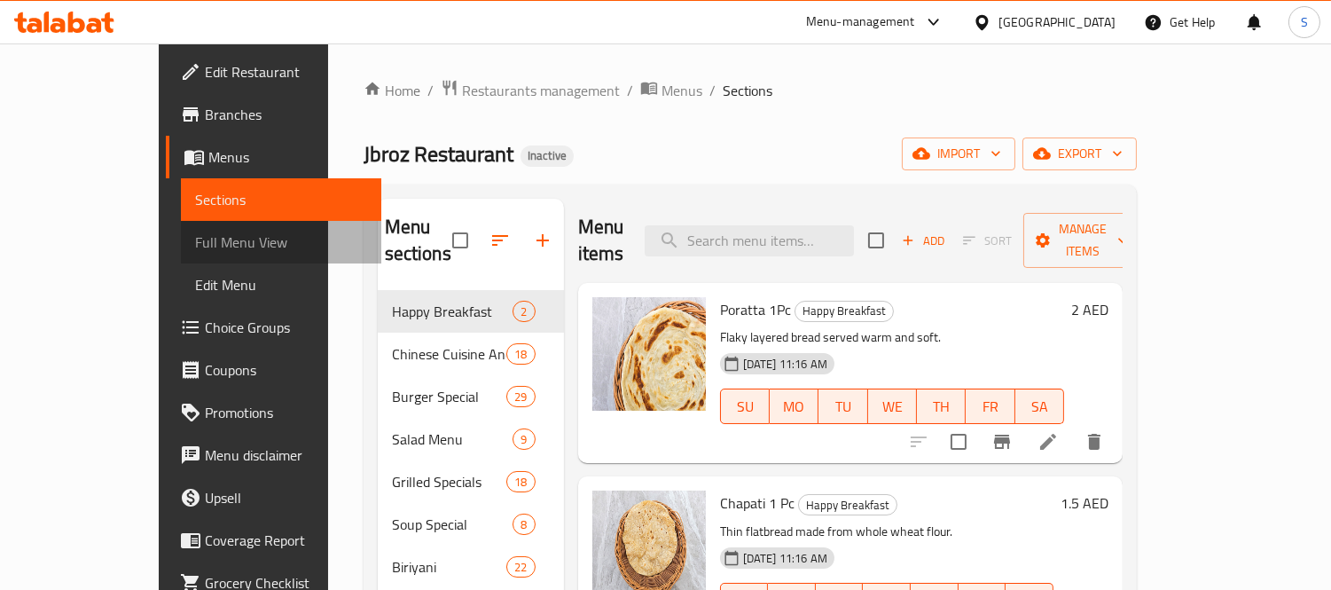
click at [195, 233] on span "Full Menu View" at bounding box center [281, 241] width 172 height 21
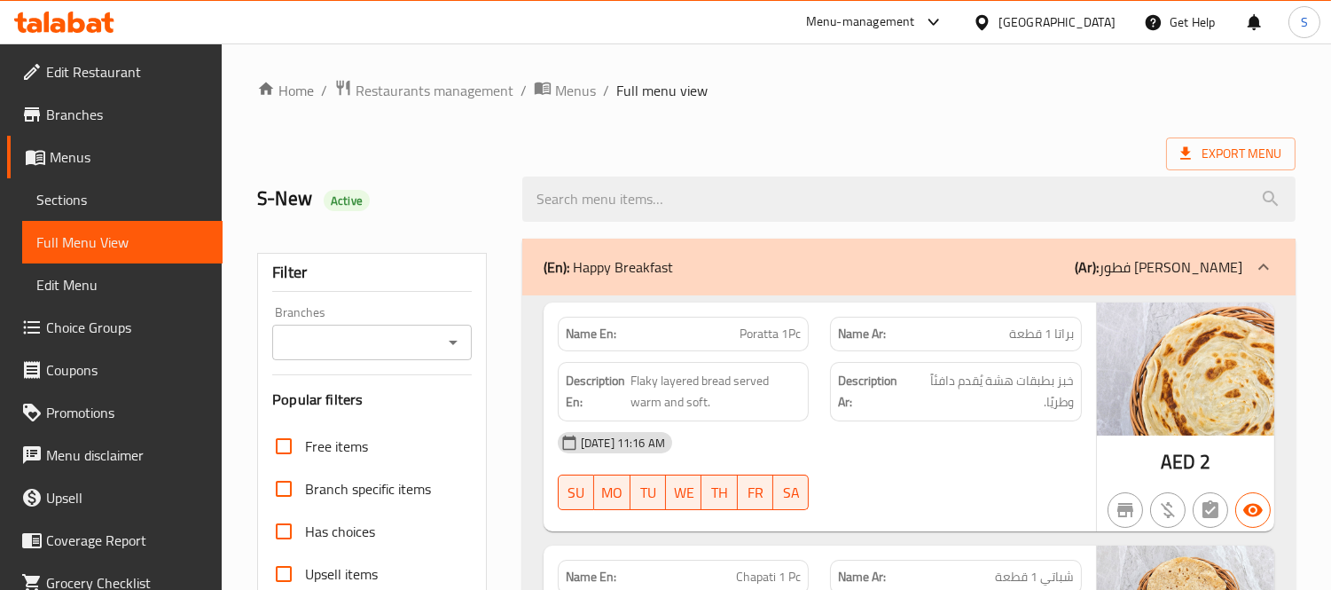
click at [403, 138] on div "Export Menu" at bounding box center [776, 153] width 1038 height 33
click at [122, 191] on span "Sections" at bounding box center [122, 199] width 172 height 21
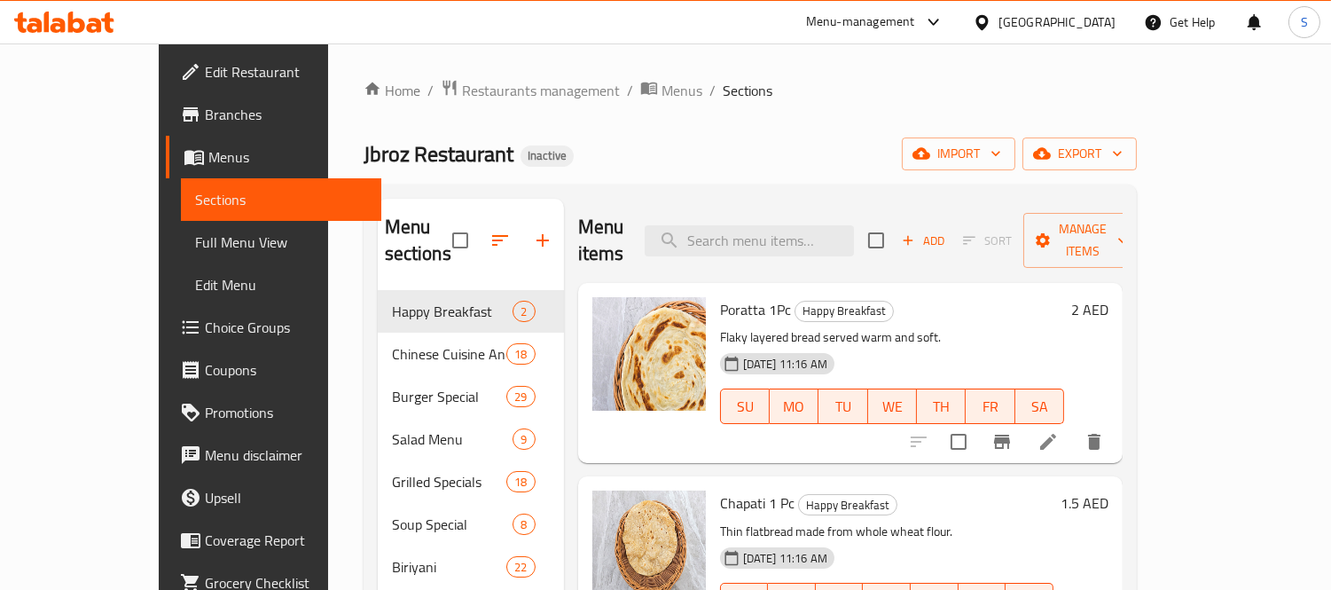
click at [751, 152] on div "Jbroz Restaurant Inactive import export" at bounding box center [750, 153] width 773 height 33
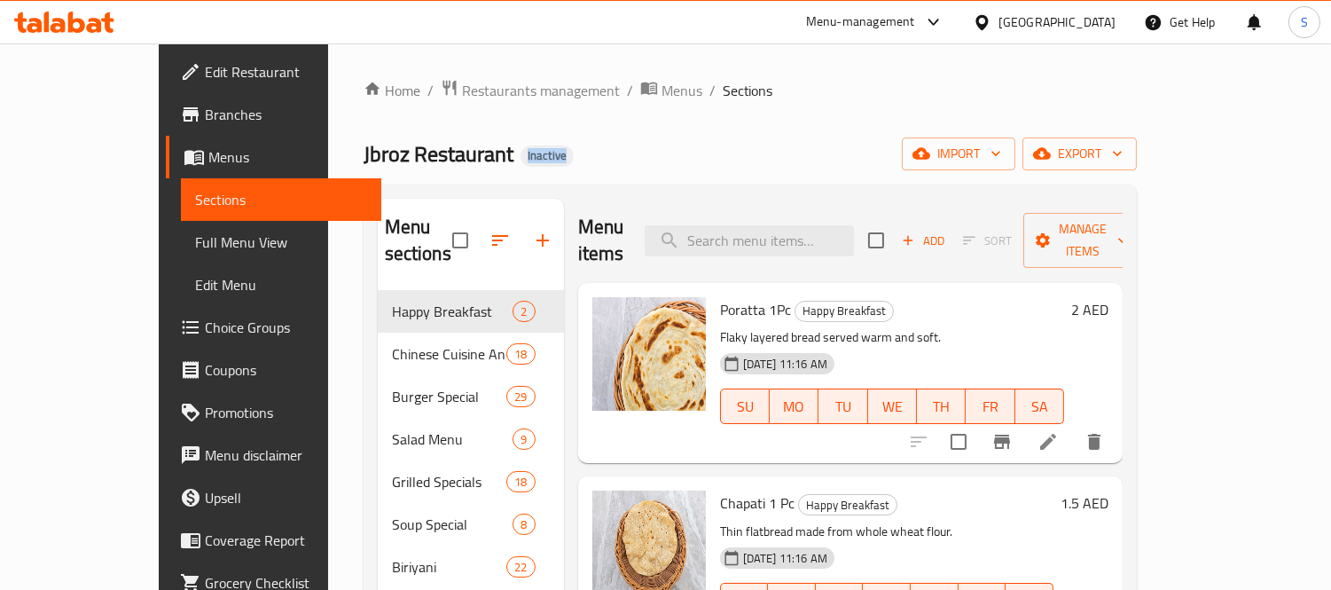
click at [795, 98] on ol "Home / Restaurants management / Menus / Sections" at bounding box center [750, 90] width 773 height 23
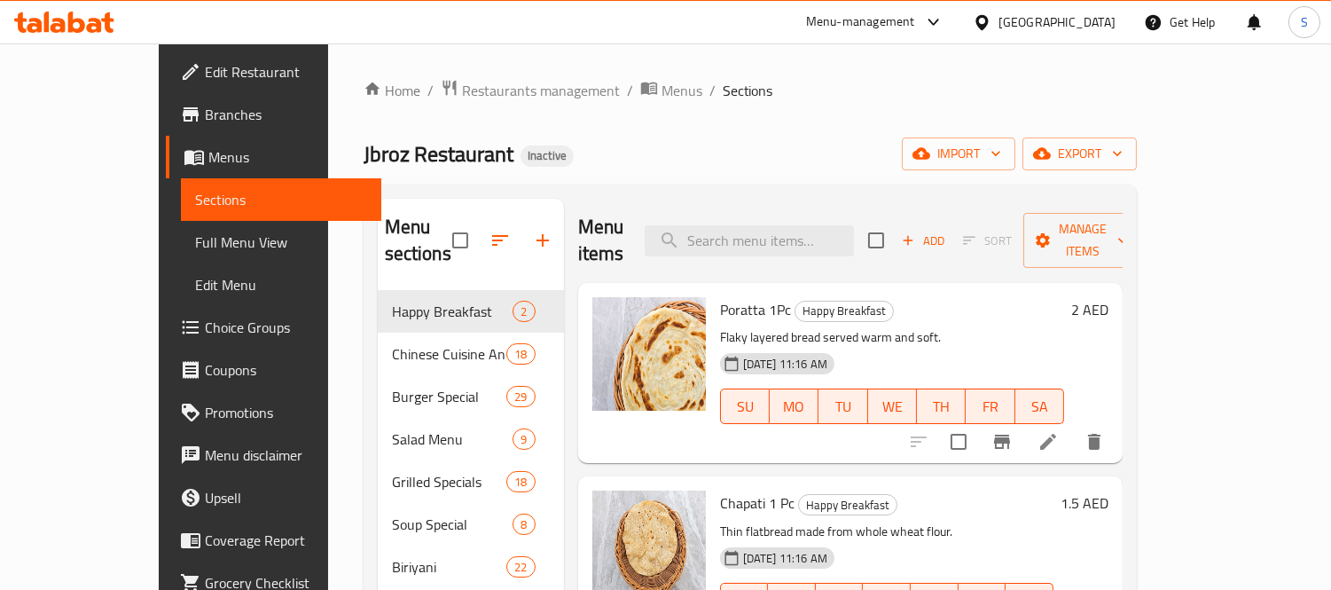
click at [790, 142] on div "Jbroz Restaurant Inactive import export" at bounding box center [750, 153] width 773 height 33
click at [489, 151] on div "Jbroz Restaurant Inactive import export" at bounding box center [750, 153] width 773 height 33
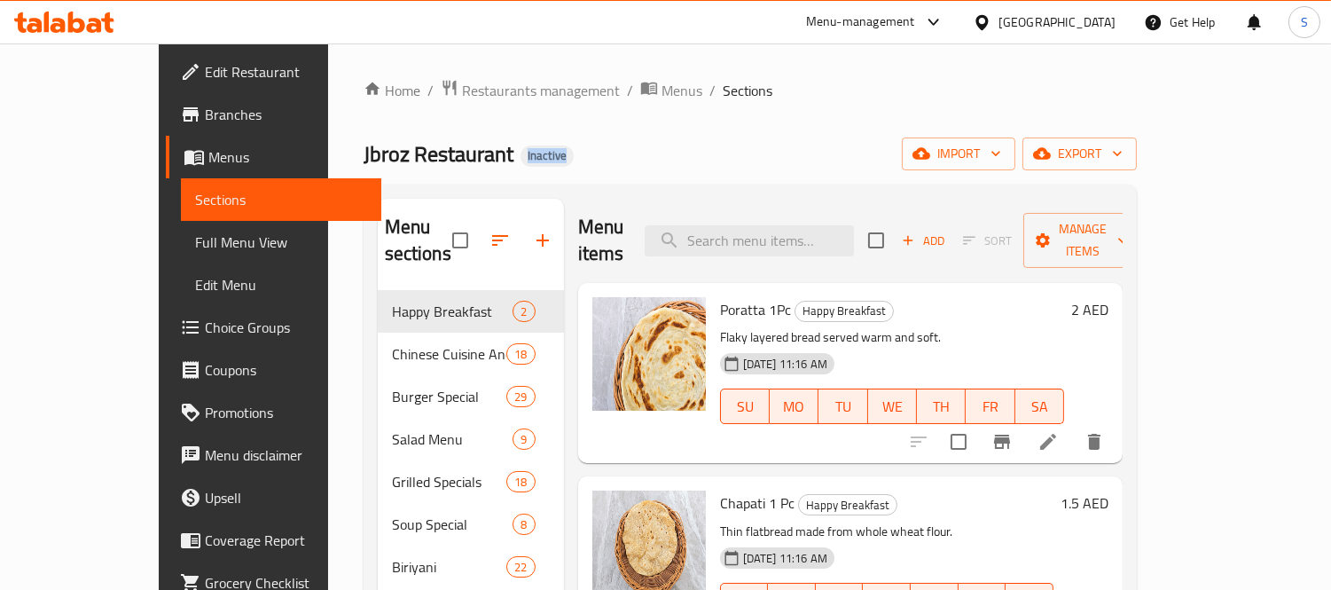
click at [489, 151] on div "Jbroz Restaurant Inactive import export" at bounding box center [750, 153] width 773 height 33
click at [521, 153] on div "Jbroz Restaurant Inactive import export" at bounding box center [750, 153] width 773 height 33
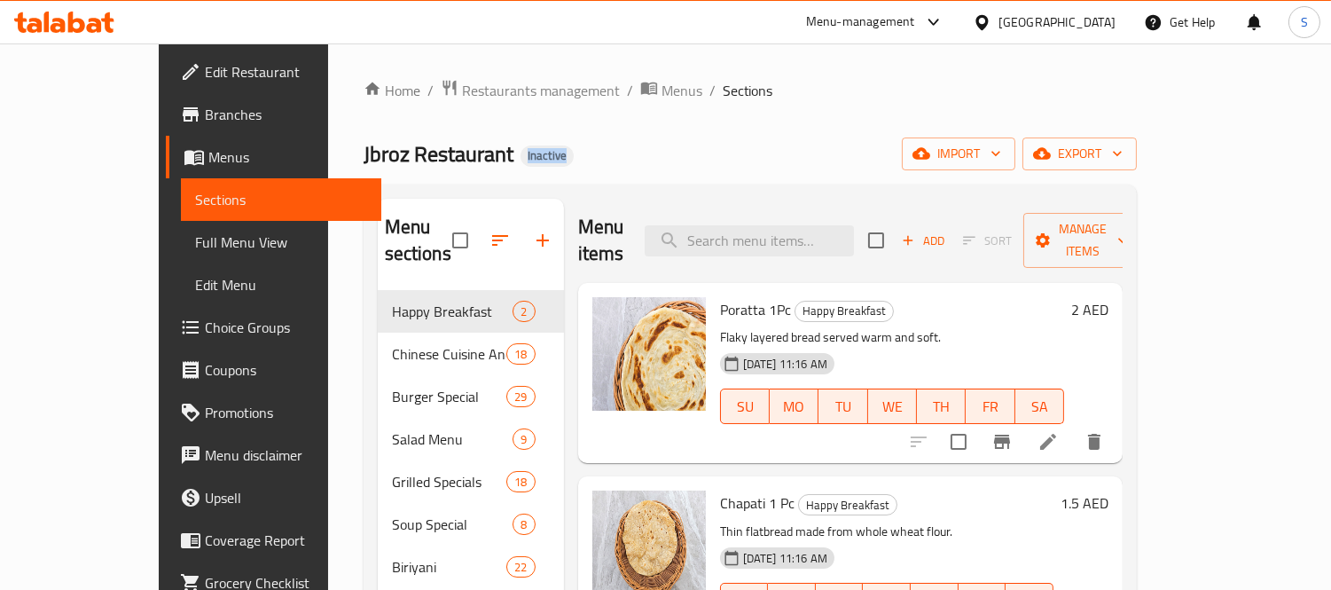
click at [521, 153] on div "Jbroz Restaurant Inactive import export" at bounding box center [750, 153] width 773 height 33
click at [492, 163] on div "Jbroz Restaurant Inactive import export" at bounding box center [750, 153] width 773 height 33
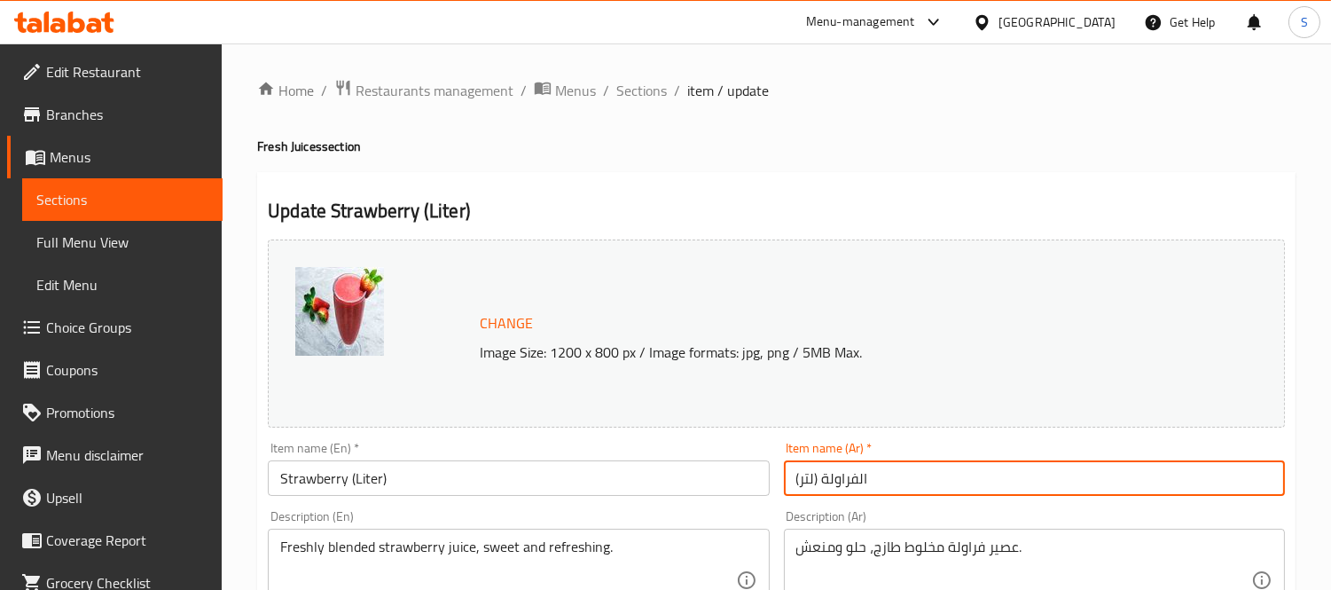
drag, startPoint x: 818, startPoint y: 480, endPoint x: 787, endPoint y: 488, distance: 32.0
click at [787, 488] on input "الفراولة (لتر)" at bounding box center [1034, 477] width 501 height 35
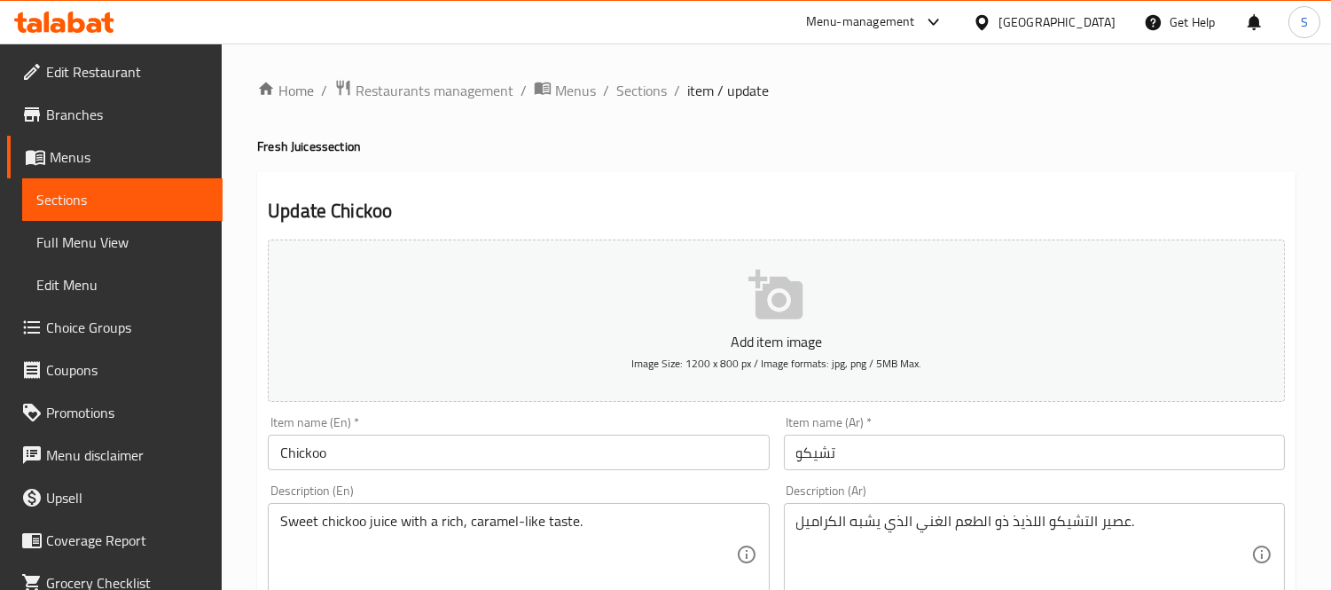
click at [378, 440] on input "Chickoo" at bounding box center [518, 451] width 501 height 35
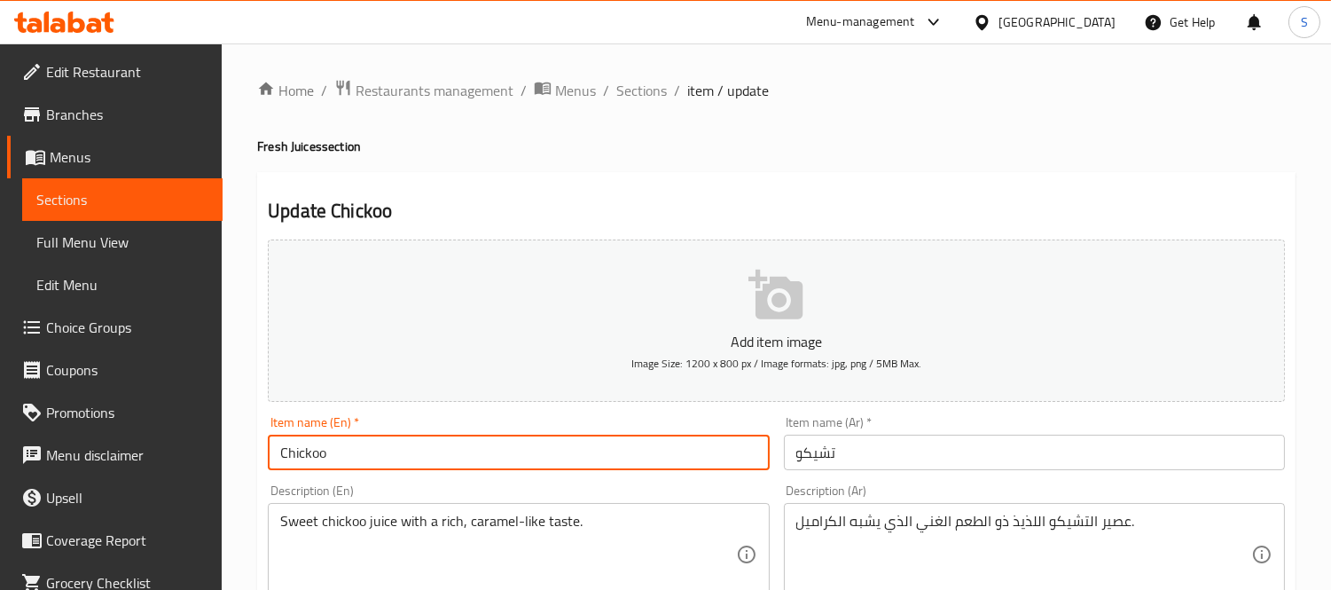
paste input "(Liter)"
type input "Chickoo (Liter)"
click at [854, 444] on input "تشيكو" at bounding box center [1034, 451] width 501 height 35
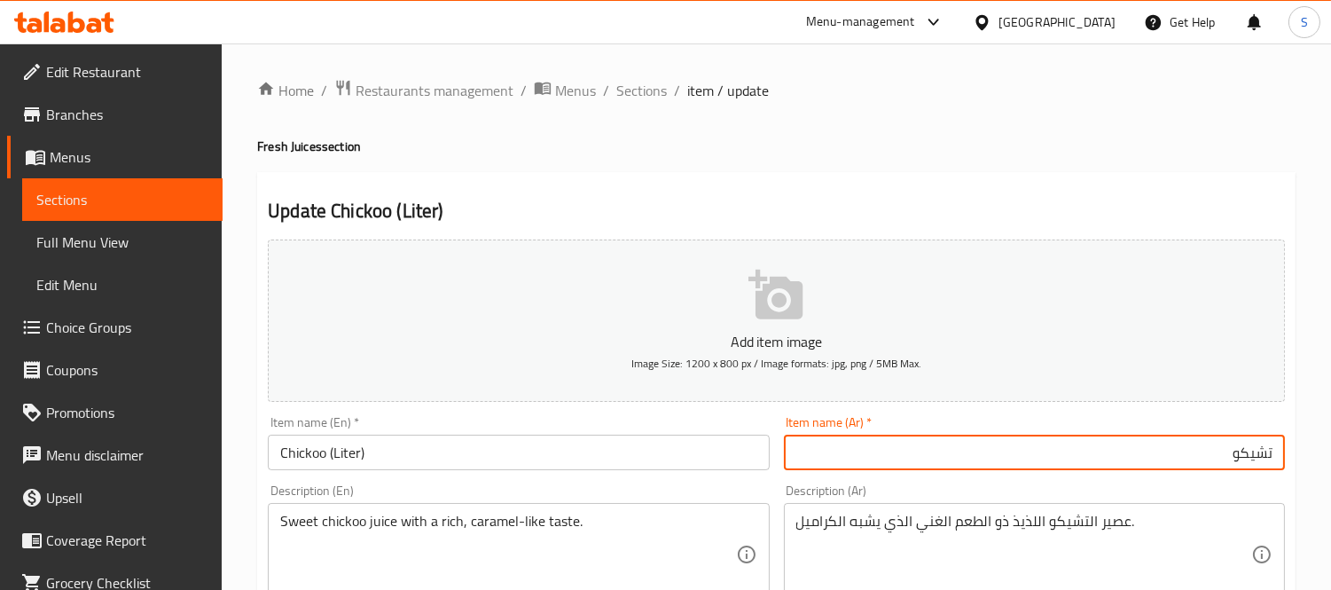
paste input "(لتر)"
type input "تشيكو (لتر)"
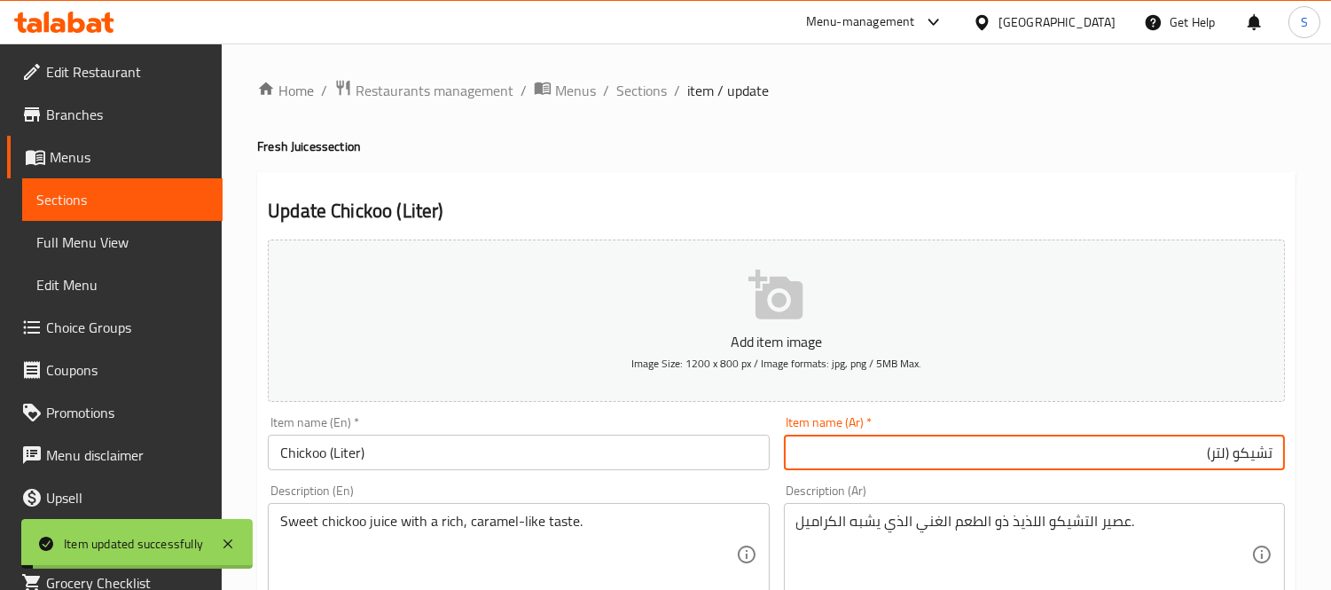
scroll to position [394, 0]
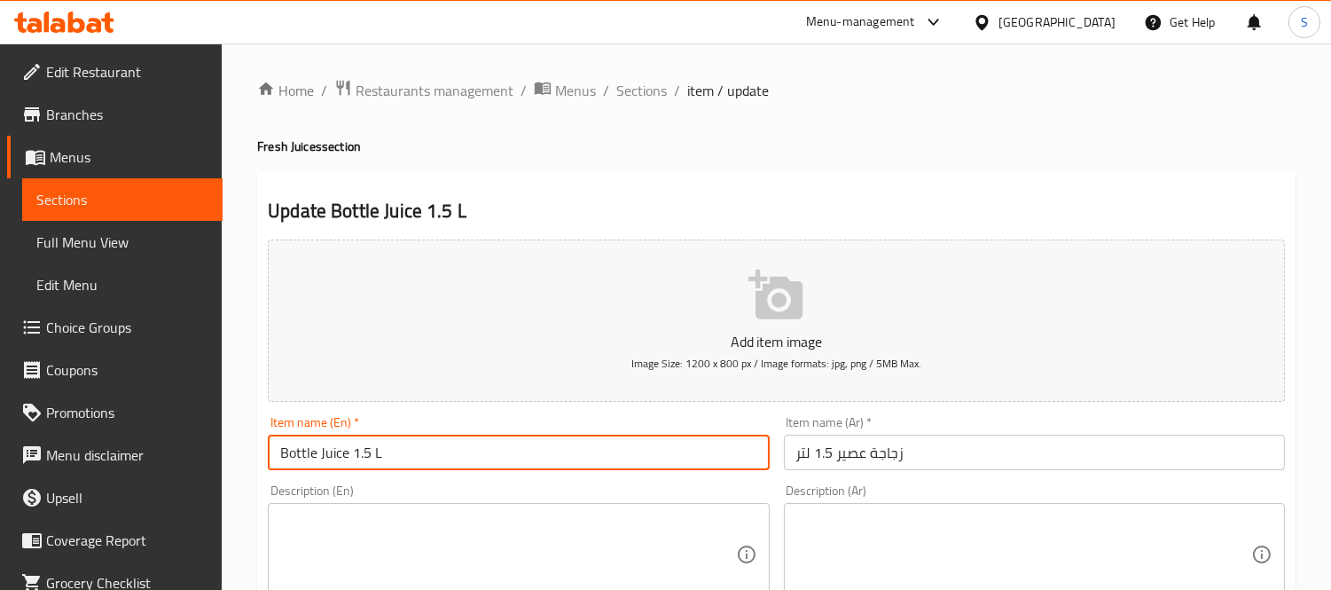
click at [382, 454] on input "Bottle Juice 1.5 L" at bounding box center [518, 451] width 501 height 35
paste input "iter"
type input "Bottle Juice 1.5 Liter"
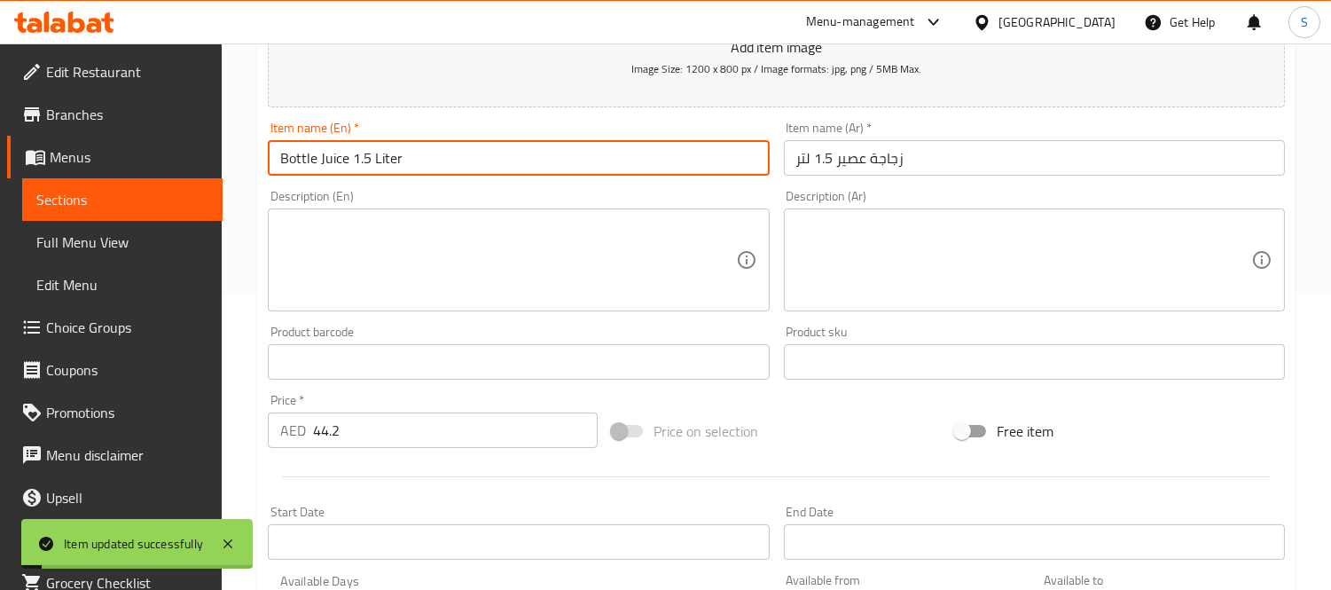
scroll to position [295, 0]
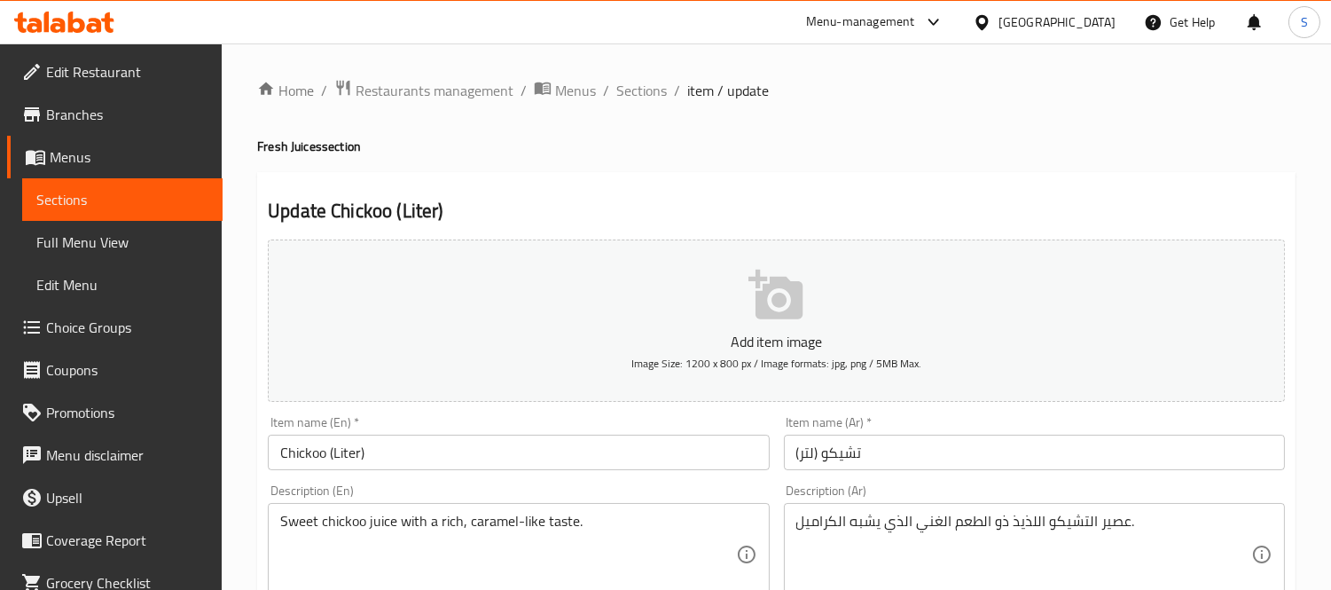
click at [342, 454] on input "Chickoo (Liter)" at bounding box center [518, 451] width 501 height 35
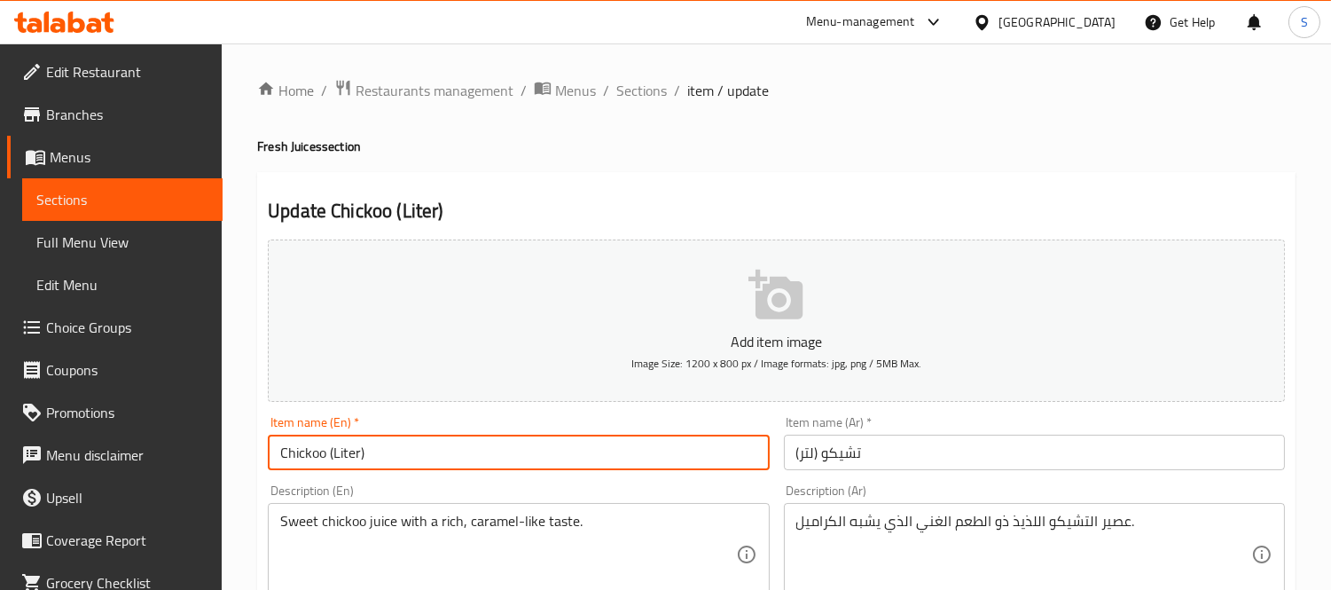
click at [342, 454] on input "Chickoo (Liter)" at bounding box center [518, 451] width 501 height 35
click at [379, 198] on h2 "Update Chickoo (Liter)" at bounding box center [776, 211] width 1017 height 27
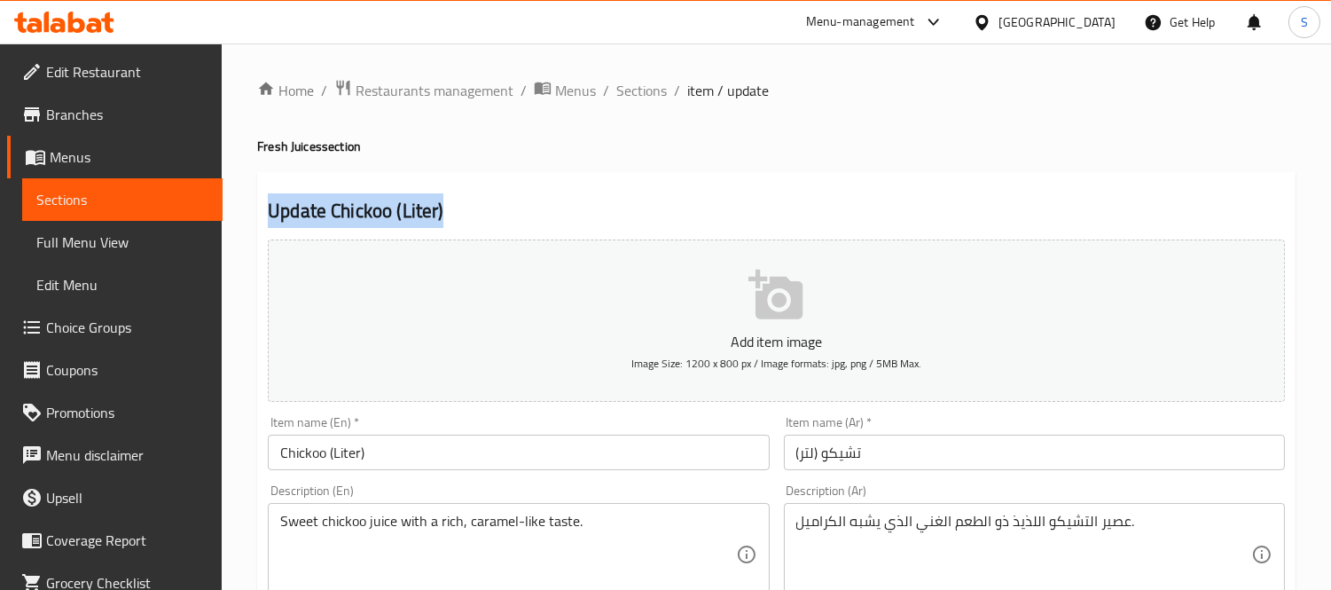
drag, startPoint x: 262, startPoint y: 197, endPoint x: 458, endPoint y: 214, distance: 196.7
drag, startPoint x: 458, startPoint y: 218, endPoint x: 262, endPoint y: 217, distance: 196.9
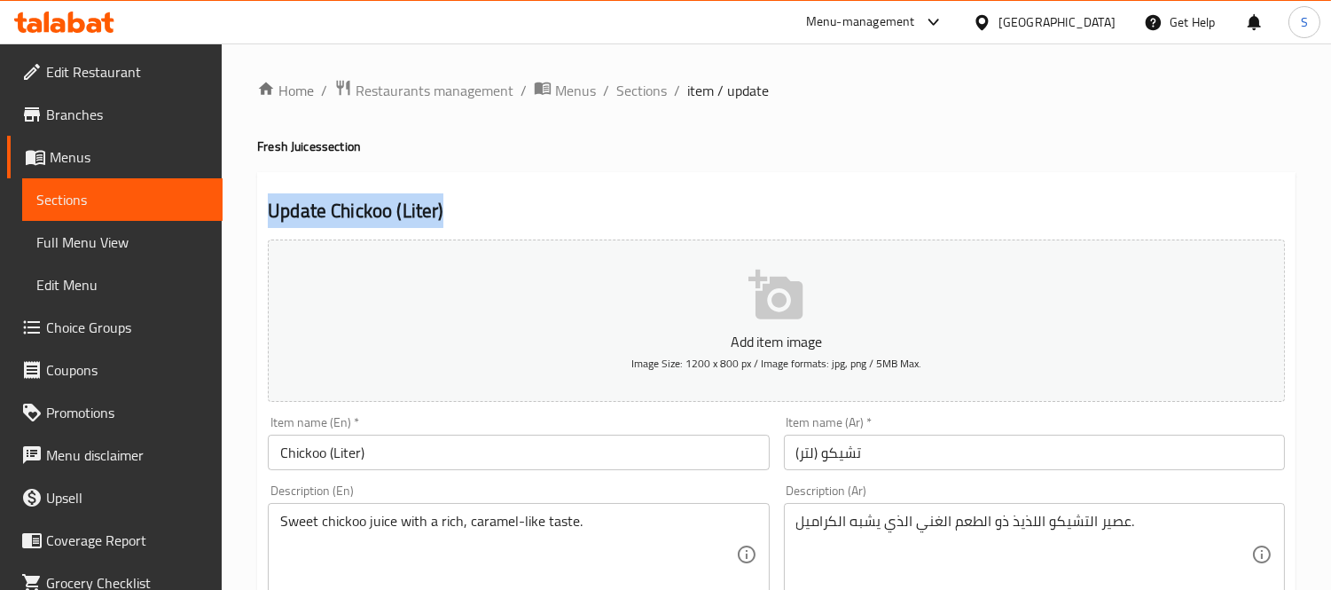
drag, startPoint x: 260, startPoint y: 191, endPoint x: 515, endPoint y: 192, distance: 255.4
click at [481, 199] on h2 "Update Chickoo (Liter)" at bounding box center [776, 211] width 1017 height 27
drag, startPoint x: 267, startPoint y: 191, endPoint x: 471, endPoint y: 195, distance: 204.0
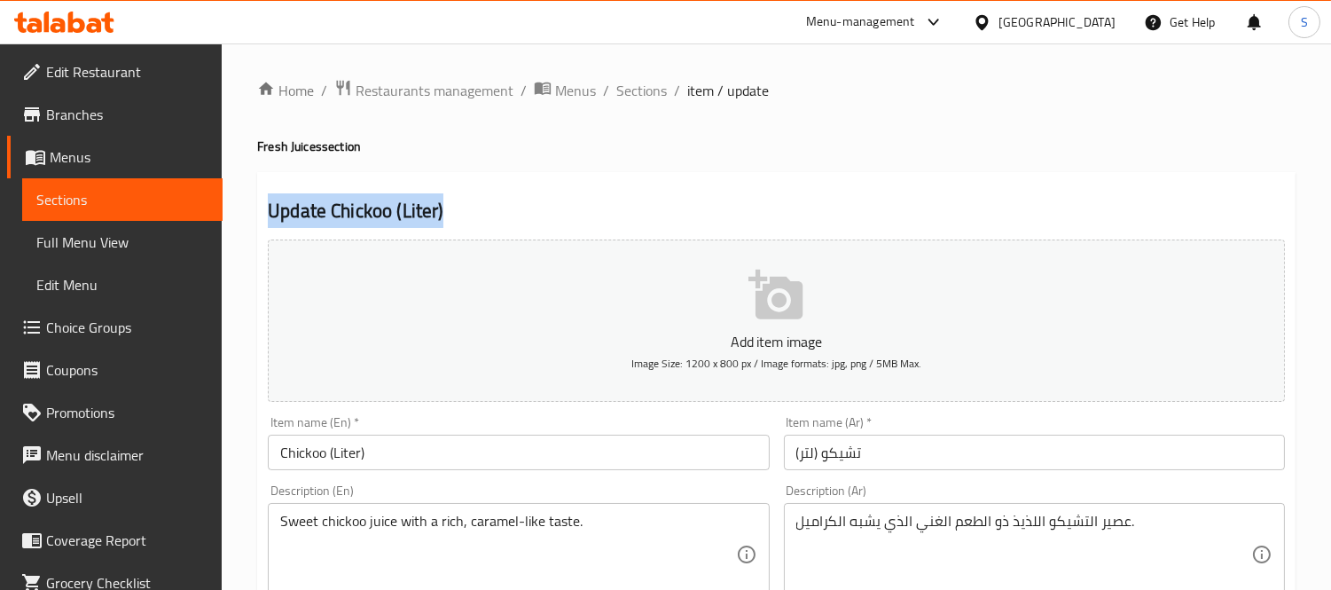
drag, startPoint x: 351, startPoint y: 202, endPoint x: 500, endPoint y: 197, distance: 149.1
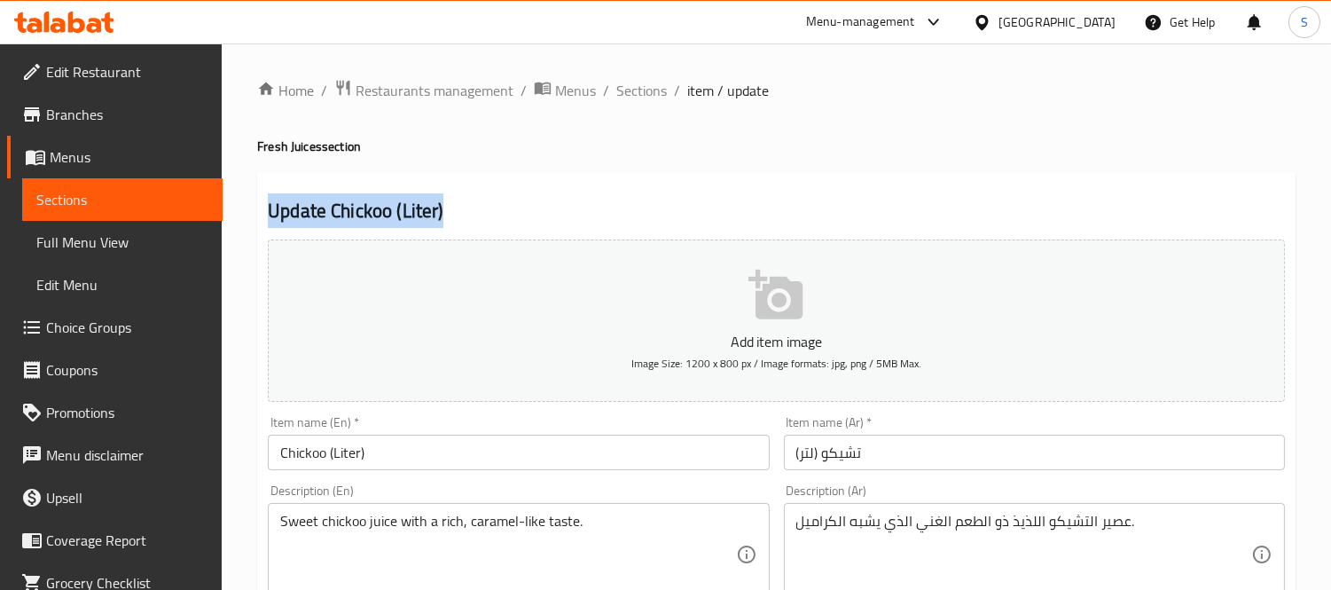
drag, startPoint x: 330, startPoint y: 201, endPoint x: 499, endPoint y: 193, distance: 169.6
drag, startPoint x: 264, startPoint y: 197, endPoint x: 543, endPoint y: 192, distance: 278.5
